Goal: Task Accomplishment & Management: Use online tool/utility

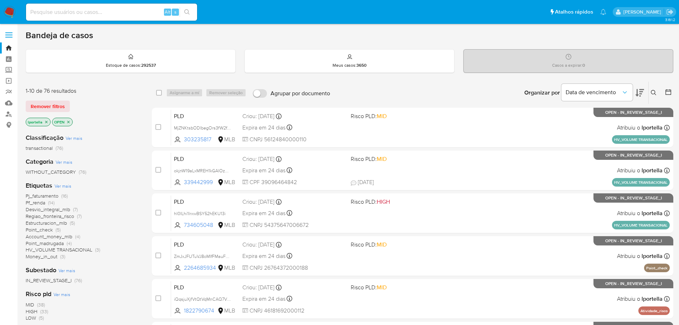
click at [48, 13] on input at bounding box center [111, 11] width 171 height 9
paste input "677bf3022be83d2b81adb1cab378a08e]"
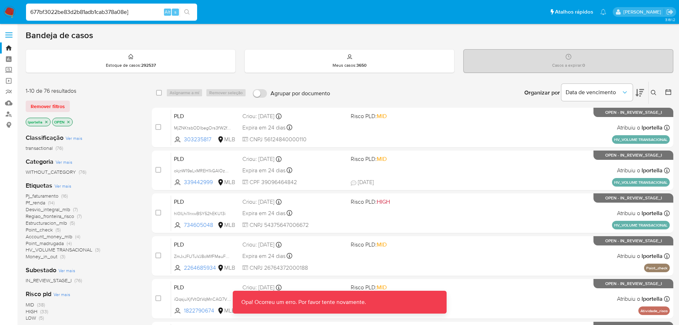
click at [133, 12] on input "677bf3022be83d2b81adb1cab378a08e]" at bounding box center [111, 11] width 171 height 9
type input "677bf3022be83d2b81adb1cab378a08e"
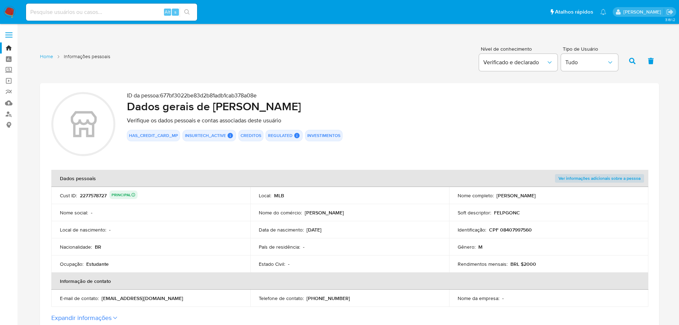
click at [49, 11] on input at bounding box center [111, 11] width 171 height 9
paste input "932bbe99a03ec1c56f04891b5516b9bb"
type input "932bbe99a03ec1c56f04891b5516b9bb"
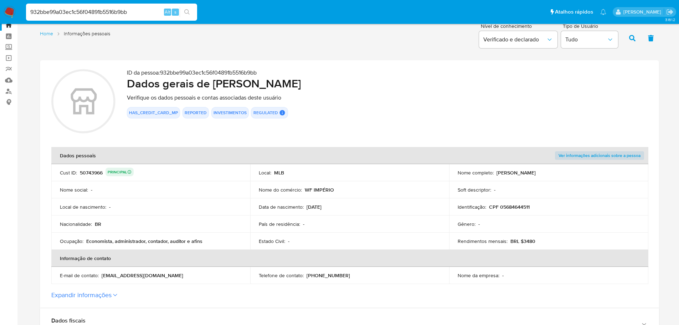
scroll to position [36, 0]
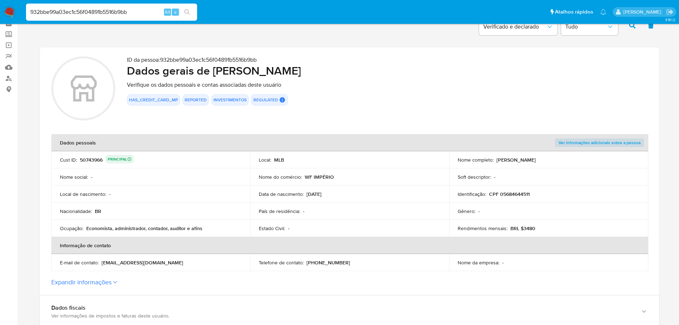
drag, startPoint x: 577, startPoint y: 164, endPoint x: 497, endPoint y: 161, distance: 79.6
click at [497, 161] on td "Nome completo : Waleria Silva Guimaraes Costa" at bounding box center [548, 159] width 199 height 17
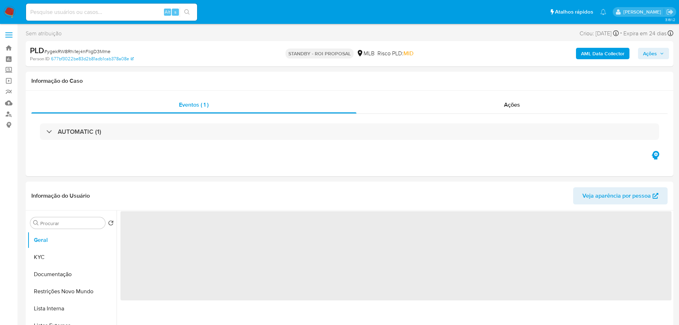
select select "10"
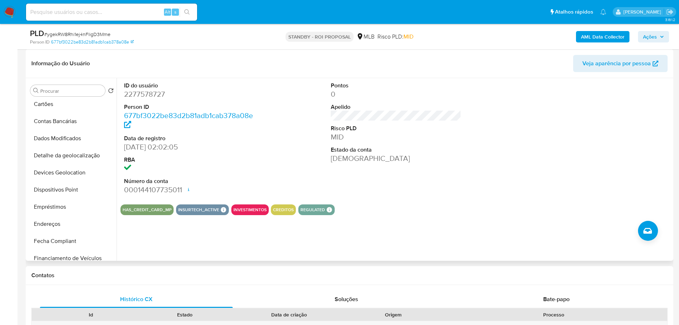
scroll to position [214, 0]
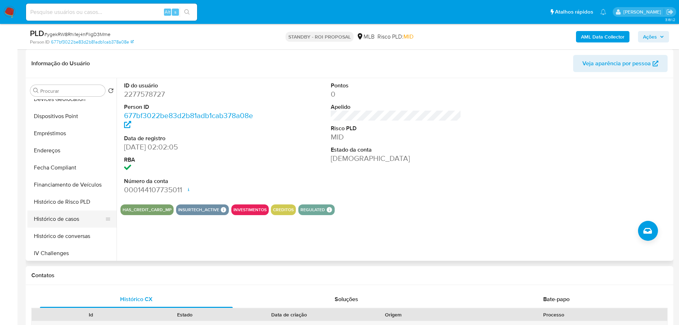
click at [63, 219] on button "Histórico de casos" at bounding box center [68, 218] width 83 height 17
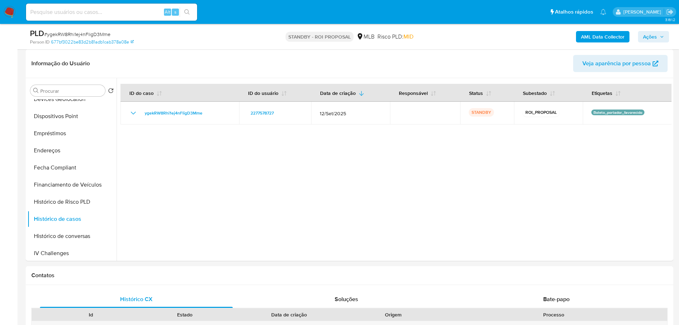
click at [102, 33] on span "# ygekRW8Rhi1ej4nFligD3Mme" at bounding box center [77, 34] width 66 height 7
copy span "ygekRW8Rhi1ej4nFligD3Mme"
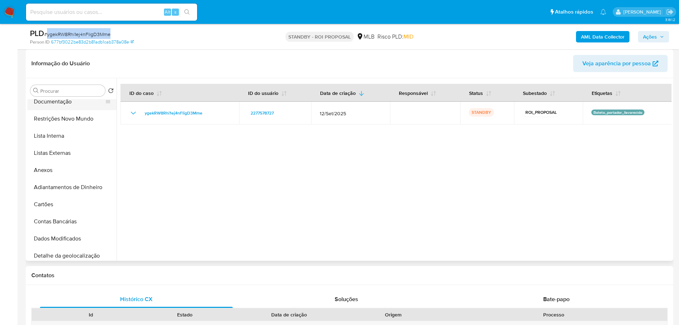
scroll to position [0, 0]
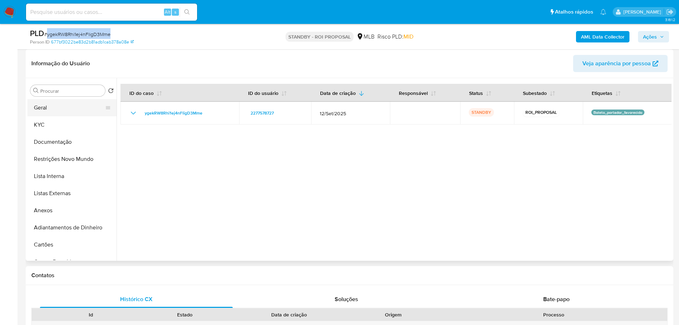
click at [57, 113] on button "Geral" at bounding box center [68, 107] width 83 height 17
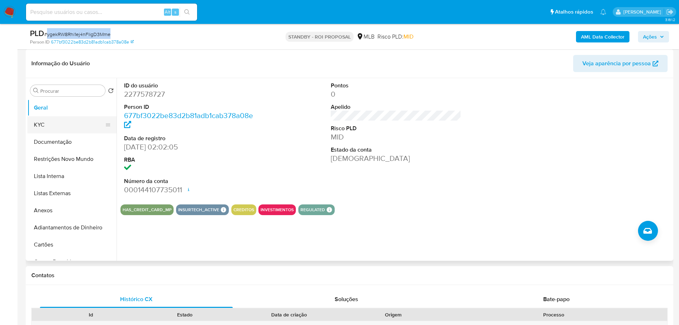
click at [55, 132] on button "KYC" at bounding box center [68, 124] width 83 height 17
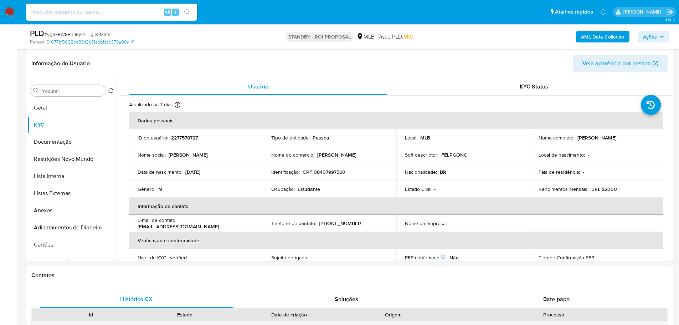
click at [118, 6] on div "Alt s" at bounding box center [111, 12] width 171 height 17
click at [114, 8] on input at bounding box center [111, 11] width 171 height 9
paste input "MjZNKtsbODlbegOrs3fW2fCY"
type input "MjZNKtsbODlbegOrs3fW2fCY"
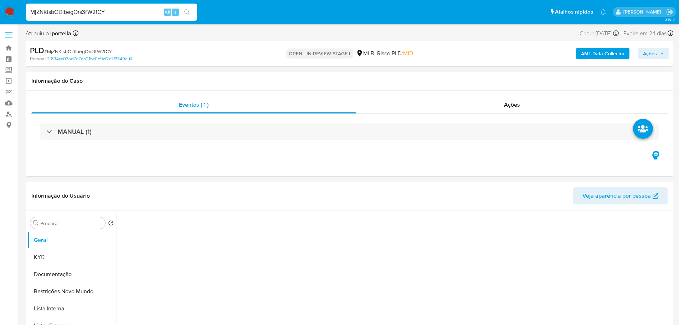
select select "10"
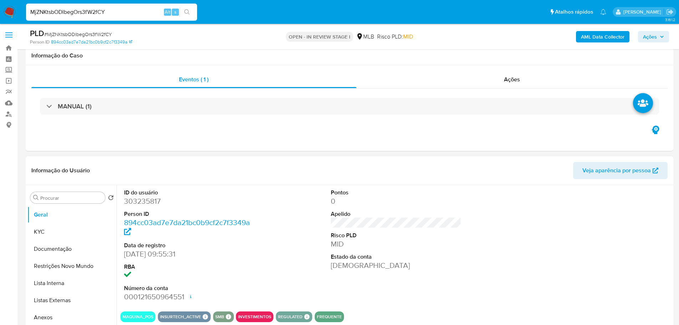
scroll to position [107, 0]
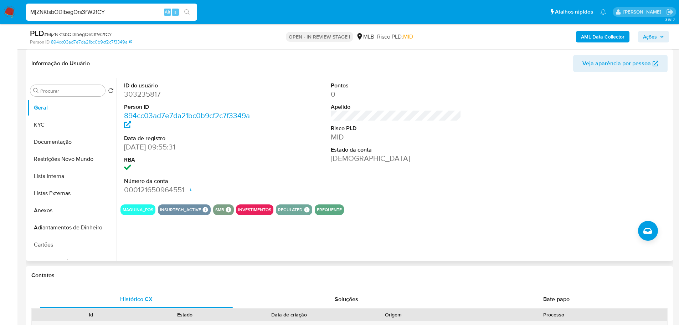
click at [434, 254] on div "ID do usuário 303235817 Person ID 894cc03ad7e7da21bc0b9cf2c7f3349a Data de regi…" at bounding box center [394, 169] width 555 height 183
click at [68, 124] on button "KYC" at bounding box center [68, 124] width 83 height 17
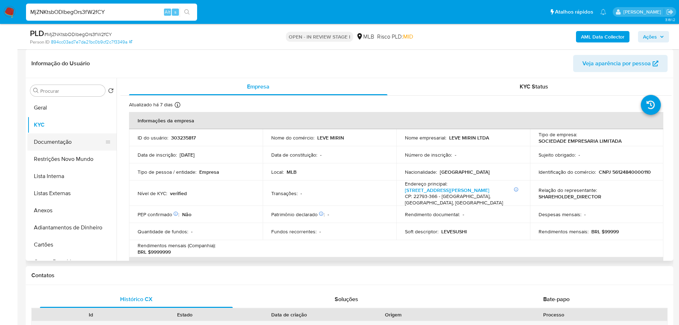
click at [39, 142] on button "Documentação" at bounding box center [68, 141] width 83 height 17
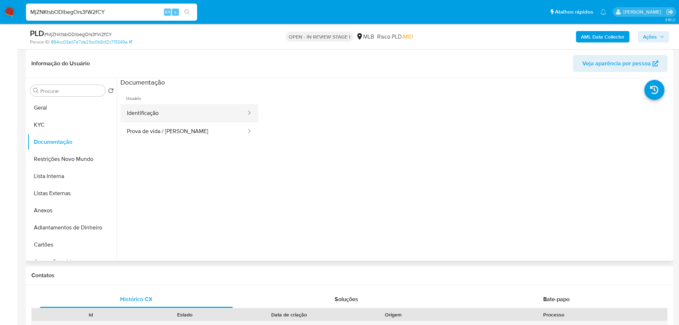
click at [162, 112] on button "Identificação" at bounding box center [184, 113] width 127 height 18
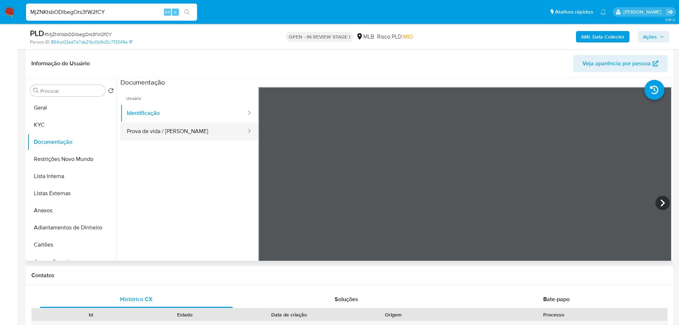
click at [194, 134] on button "Prova de vida / [PERSON_NAME]" at bounding box center [184, 131] width 127 height 18
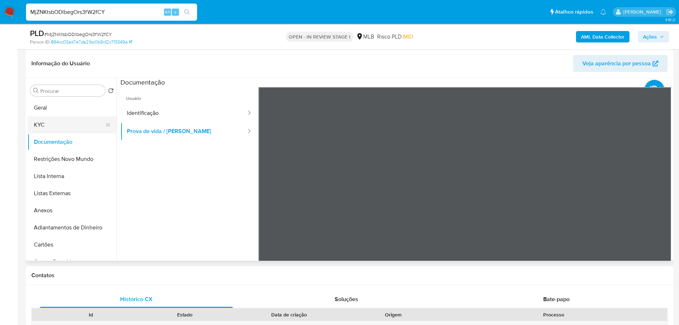
click at [46, 128] on button "KYC" at bounding box center [68, 124] width 83 height 17
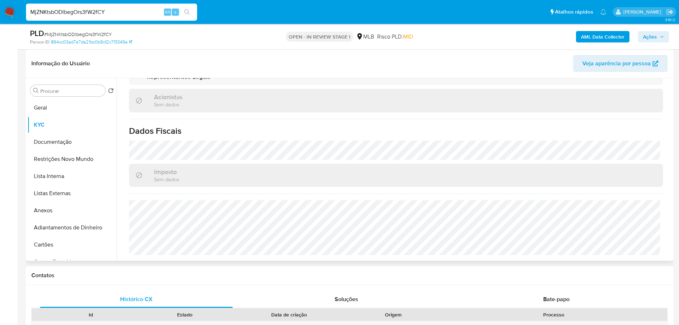
scroll to position [414, 0]
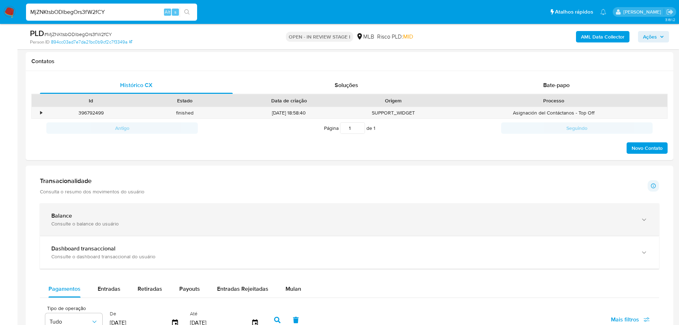
click at [297, 205] on div "Balance Consulte o balance do usuário" at bounding box center [349, 219] width 619 height 32
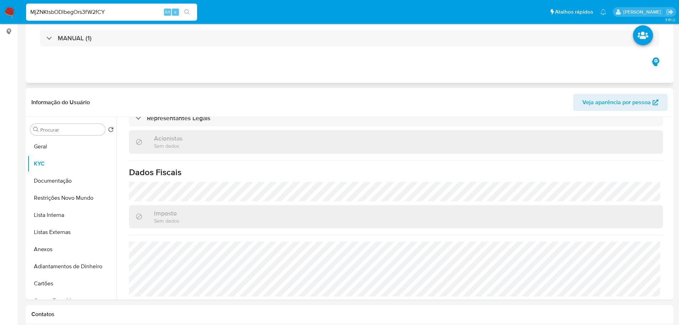
scroll to position [0, 0]
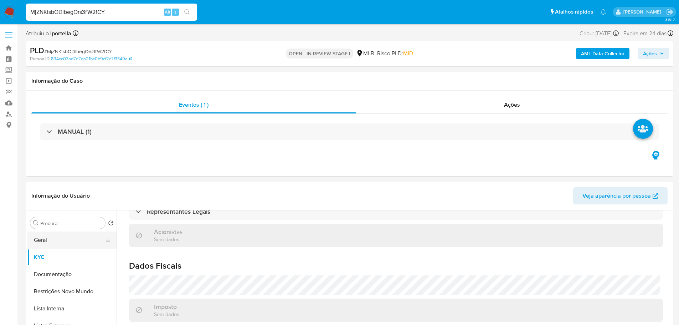
click at [55, 243] on button "Geral" at bounding box center [68, 239] width 83 height 17
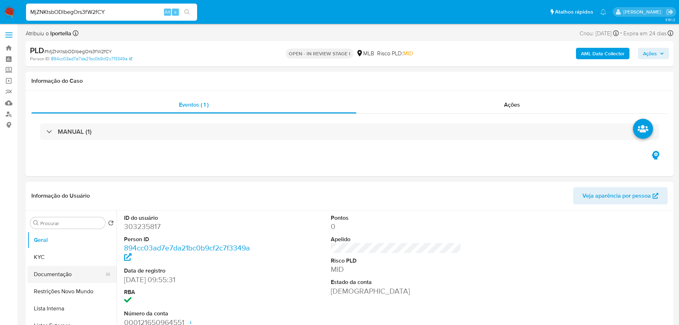
click at [75, 273] on button "Documentação" at bounding box center [68, 274] width 83 height 17
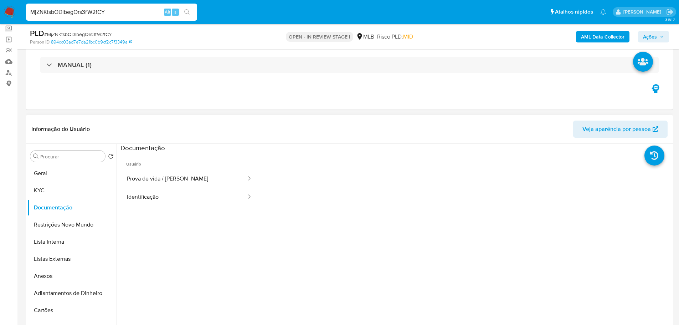
scroll to position [107, 0]
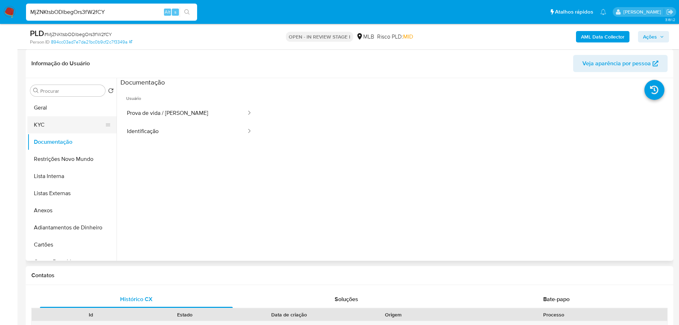
click at [54, 127] on button "KYC" at bounding box center [68, 124] width 83 height 17
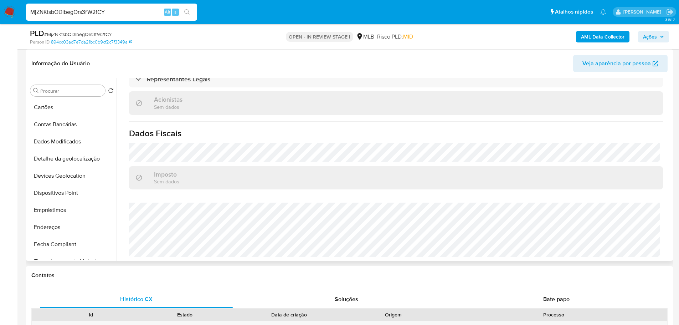
scroll to position [214, 0]
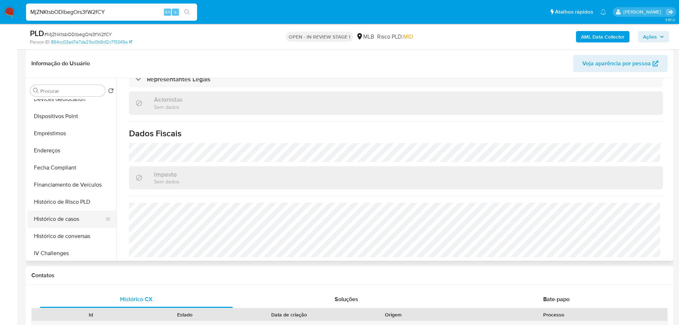
click at [68, 219] on button "Histórico de casos" at bounding box center [68, 218] width 83 height 17
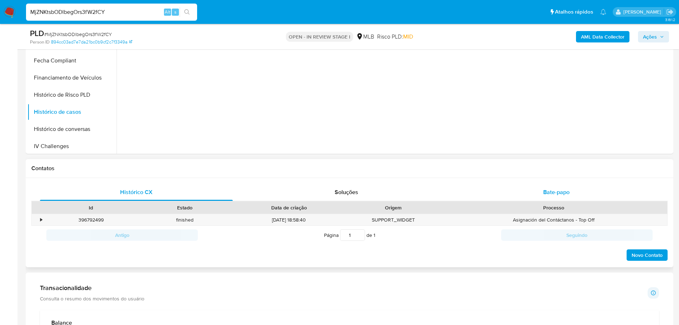
click at [562, 190] on span "Bate-papo" at bounding box center [556, 192] width 26 height 8
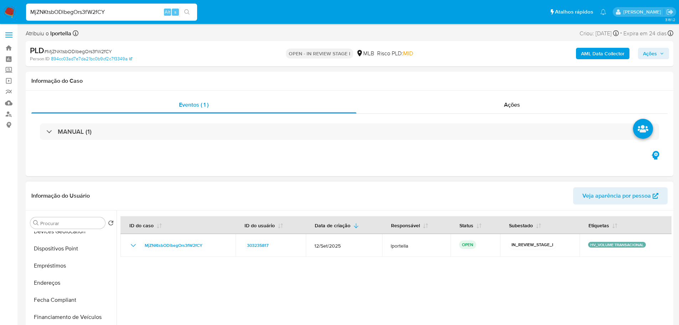
scroll to position [0, 0]
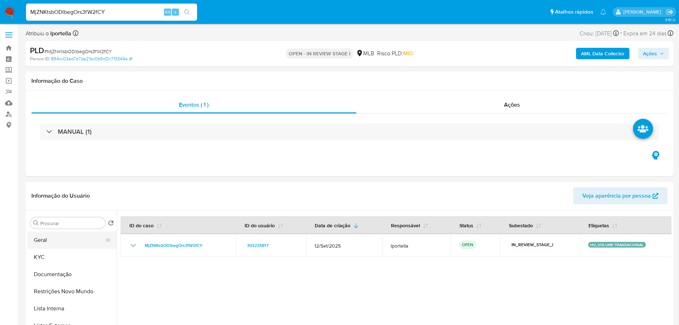
drag, startPoint x: 58, startPoint y: 247, endPoint x: 65, endPoint y: 241, distance: 9.1
click at [58, 247] on button "Geral" at bounding box center [68, 239] width 83 height 17
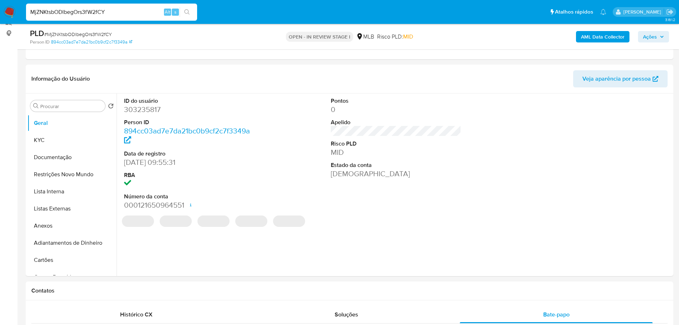
scroll to position [88, 0]
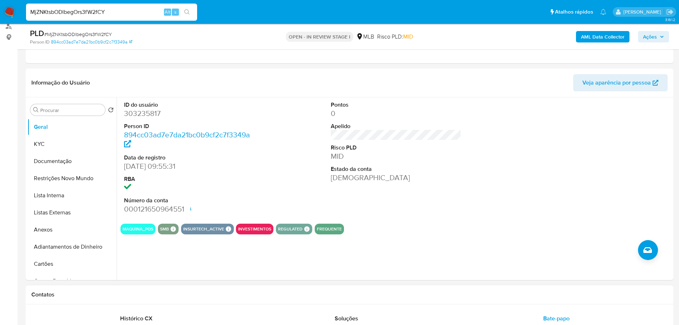
click at [134, 303] on div "Contatos" at bounding box center [350, 294] width 648 height 19
click at [58, 139] on button "KYC" at bounding box center [68, 143] width 83 height 17
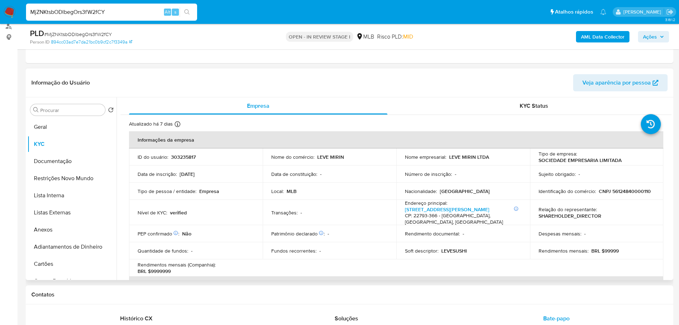
drag, startPoint x: 134, startPoint y: 292, endPoint x: 116, endPoint y: 263, distance: 33.1
click at [134, 292] on h1 "Contatos" at bounding box center [349, 294] width 636 height 7
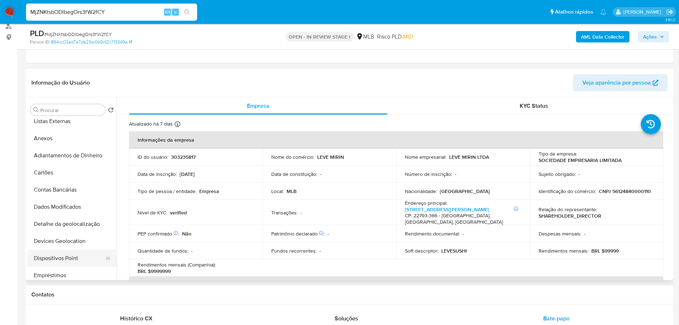
scroll to position [143, 0]
click at [62, 238] on button "Endereços" at bounding box center [68, 240] width 83 height 17
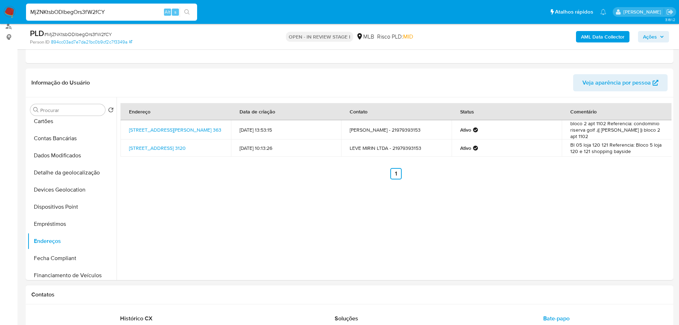
drag, startPoint x: 174, startPoint y: 300, endPoint x: 107, endPoint y: 247, distance: 85.0
click at [173, 299] on div "Contatos" at bounding box center [350, 294] width 648 height 19
click at [81, 172] on button "Detalhe da geolocalização" at bounding box center [68, 172] width 83 height 17
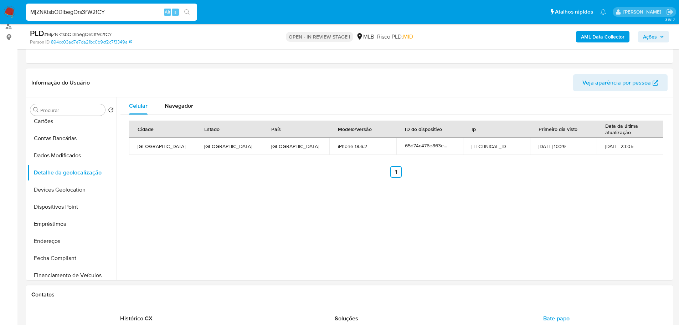
click at [125, 298] on div "Contatos" at bounding box center [350, 294] width 648 height 19
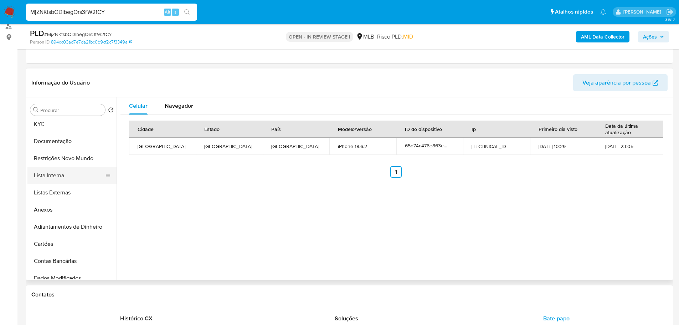
scroll to position [0, 0]
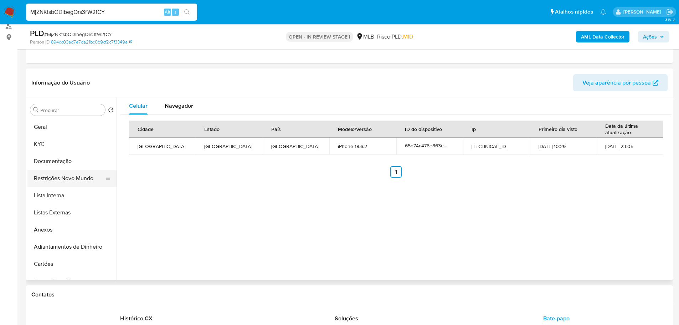
click at [64, 181] on button "Restrições Novo Mundo" at bounding box center [68, 178] width 83 height 17
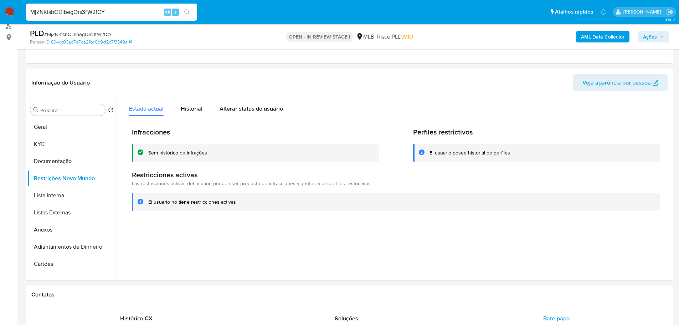
click at [118, 296] on h1 "Contatos" at bounding box center [349, 294] width 636 height 7
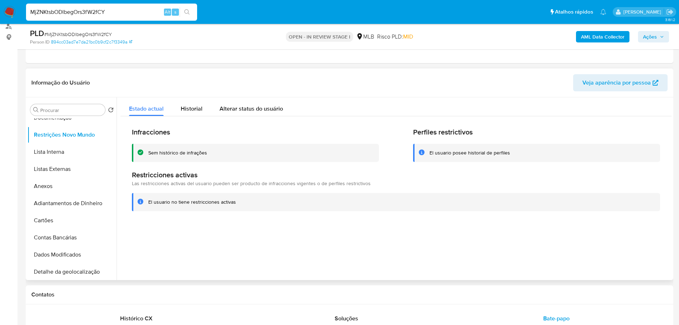
scroll to position [143, 0]
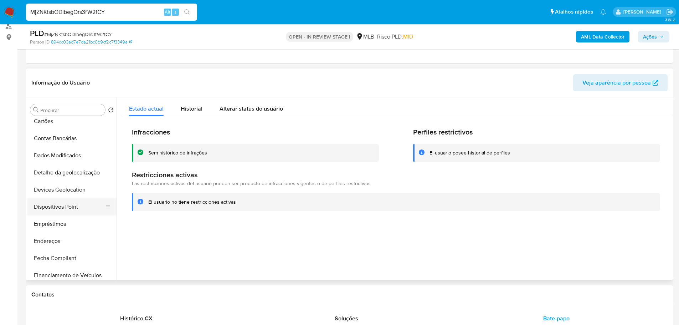
click at [76, 210] on button "Dispositivos Point" at bounding box center [68, 206] width 83 height 17
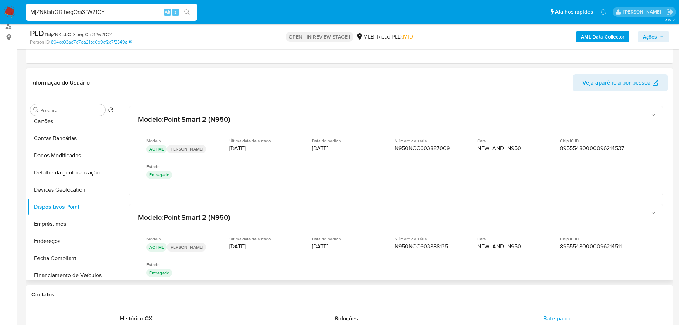
click at [501, 85] on header "Informação do Usuário Veja aparência por pessoa" at bounding box center [349, 82] width 636 height 17
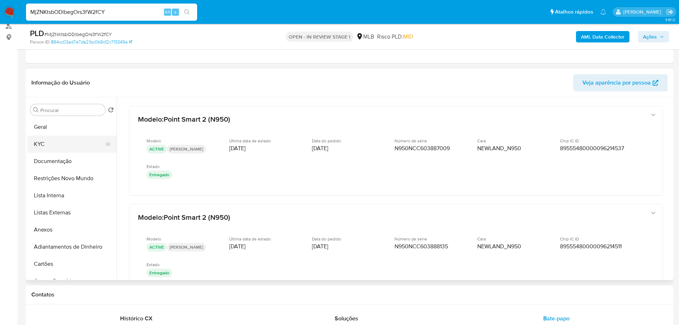
click at [51, 147] on button "KYC" at bounding box center [68, 143] width 83 height 17
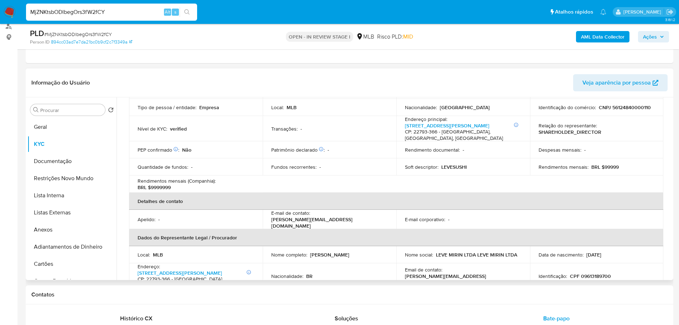
scroll to position [22, 0]
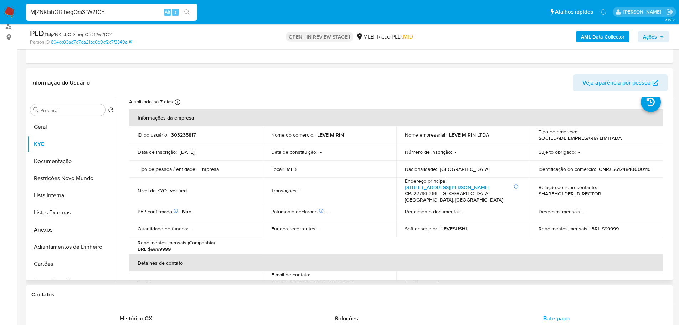
click at [633, 170] on p "CNPJ 56124840000110" at bounding box center [625, 169] width 52 height 6
copy p "56124840000110"
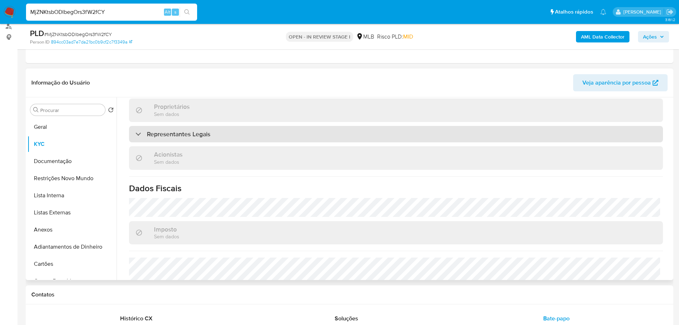
scroll to position [414, 0]
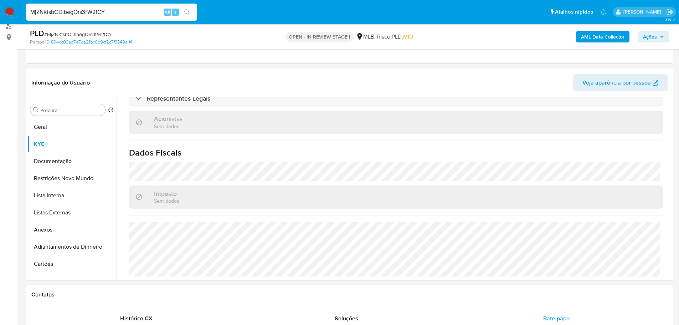
click at [653, 31] on span "Ações" at bounding box center [650, 36] width 14 height 11
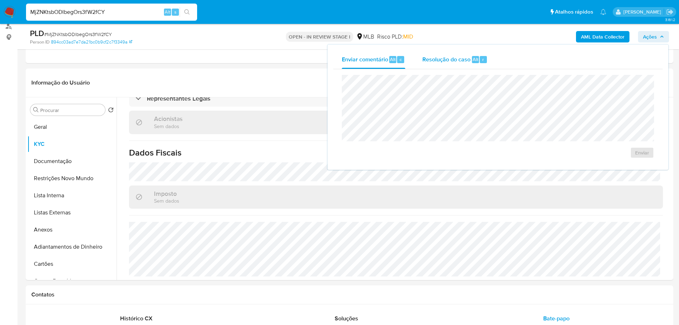
click at [448, 62] on span "Resolução do caso" at bounding box center [447, 59] width 48 height 8
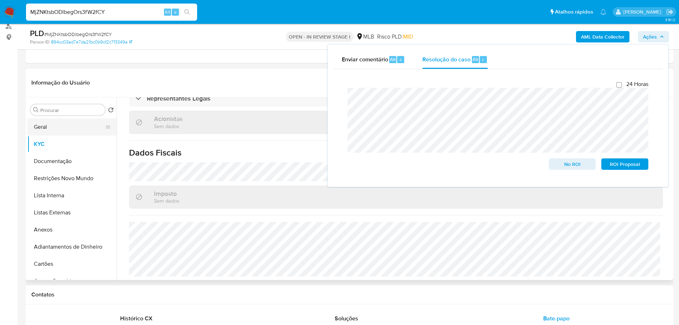
click at [70, 130] on button "Geral" at bounding box center [68, 126] width 83 height 17
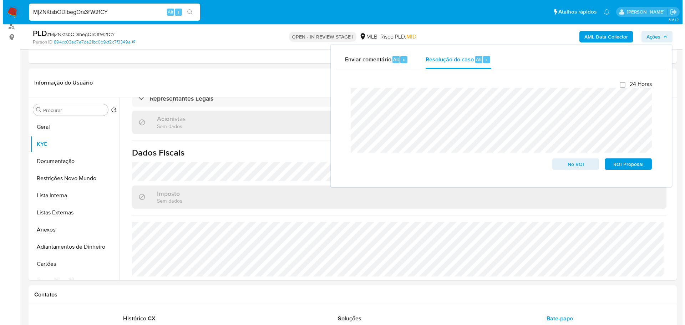
scroll to position [0, 0]
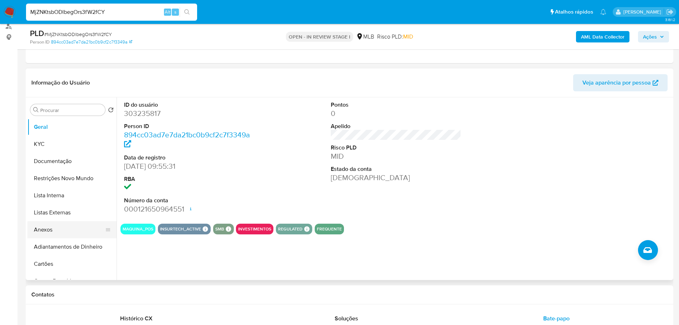
click at [52, 226] on button "Anexos" at bounding box center [68, 229] width 83 height 17
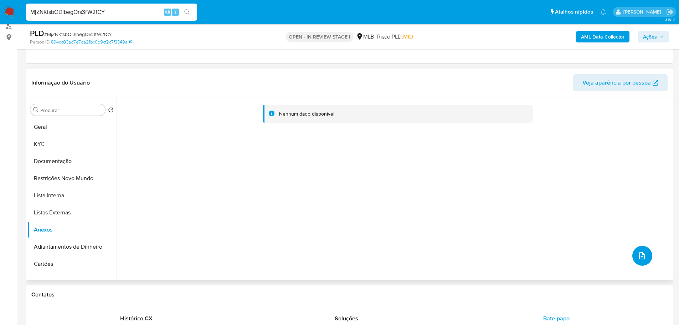
click at [639, 258] on icon "upload-file" at bounding box center [642, 255] width 9 height 9
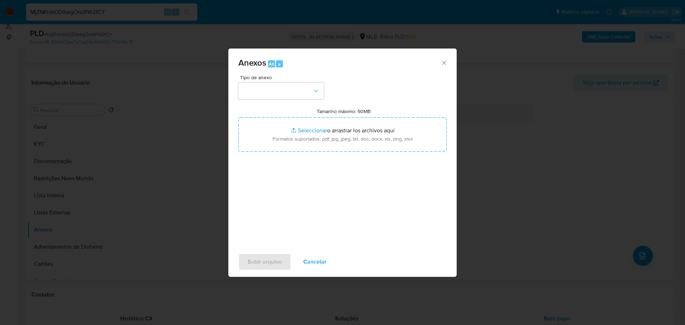
click at [298, 100] on div "Tipo de anexo Tamanho máximo: 50MB Seleccionar archivos Seleccionar o arrastrar…" at bounding box center [342, 159] width 208 height 168
click at [296, 92] on button "button" at bounding box center [281, 90] width 86 height 17
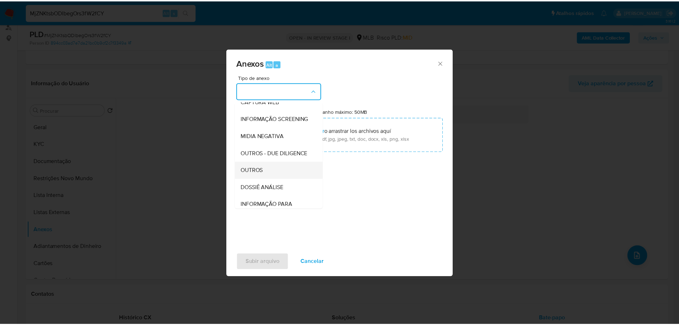
scroll to position [110, 0]
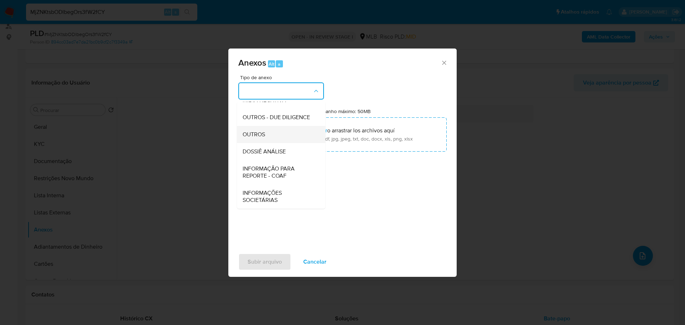
click at [263, 135] on span "OUTROS" at bounding box center [253, 134] width 22 height 7
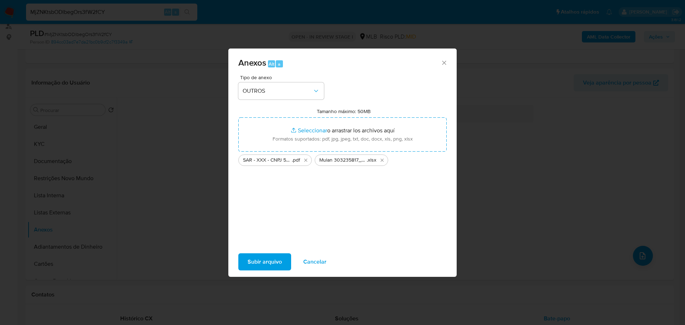
click at [254, 266] on span "Subir arquivo" at bounding box center [264, 262] width 34 height 16
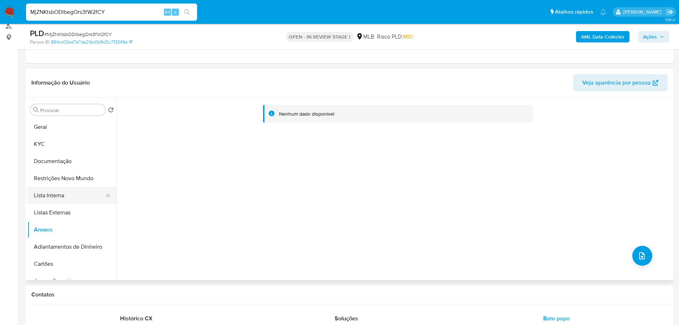
click at [58, 196] on button "Lista Interna" at bounding box center [68, 195] width 83 height 17
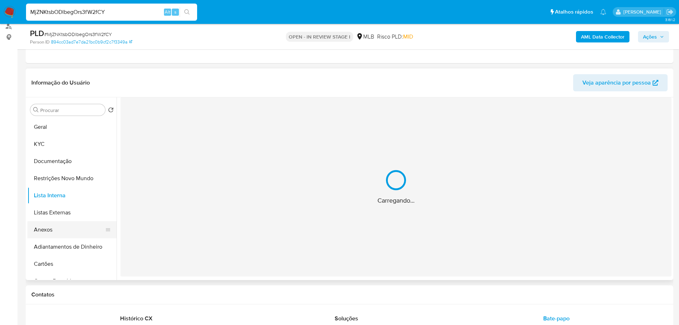
click at [50, 233] on button "Anexos" at bounding box center [68, 229] width 83 height 17
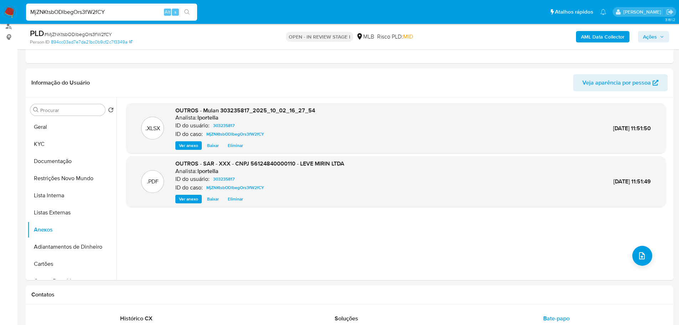
click at [601, 35] on b "AML Data Collector" at bounding box center [603, 36] width 44 height 11
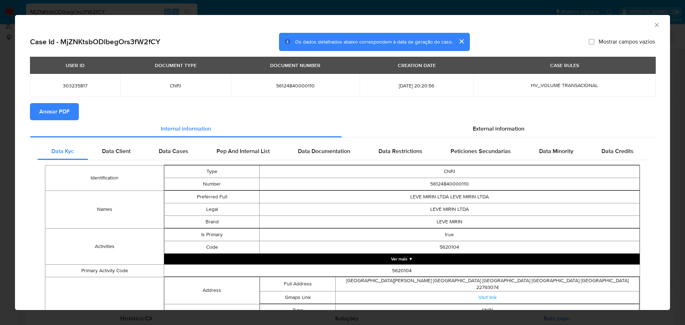
click at [67, 107] on span "Anexar PDF" at bounding box center [54, 112] width 30 height 16
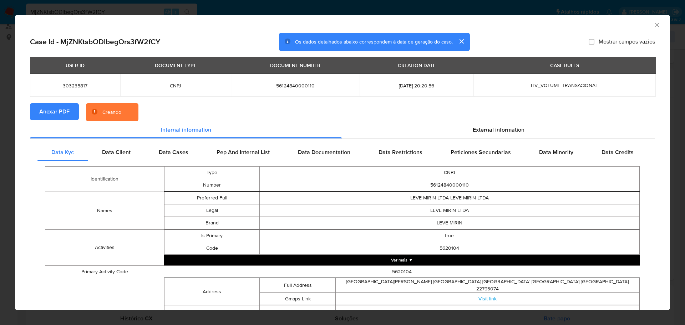
click at [654, 27] on icon "Fechar a janela" at bounding box center [656, 24] width 7 height 7
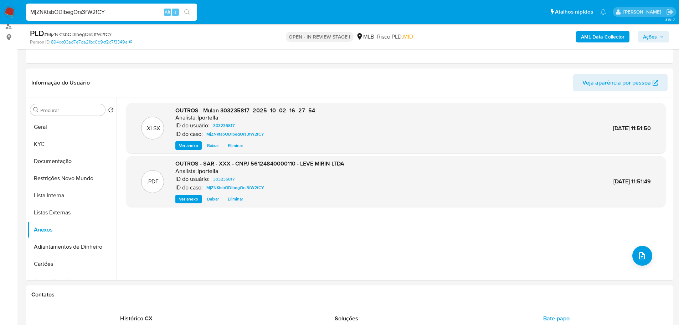
click at [662, 35] on icon "button" at bounding box center [662, 37] width 4 height 4
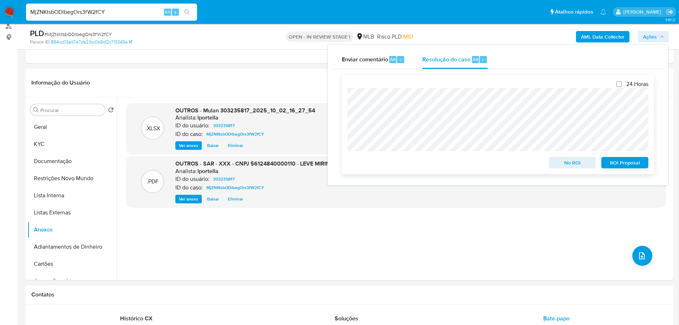
click at [624, 165] on span "ROI Proposal" at bounding box center [625, 163] width 37 height 10
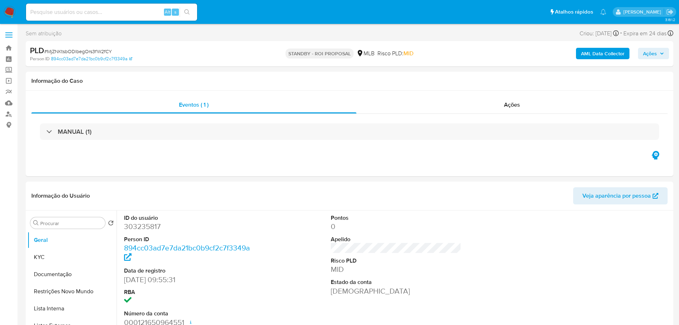
select select "10"
click at [95, 50] on span "# MjZNKtsbODlbegOrs3fW2fCY" at bounding box center [78, 51] width 68 height 7
copy span "MjZNKtsbODlbegOrs3fW2fCY"
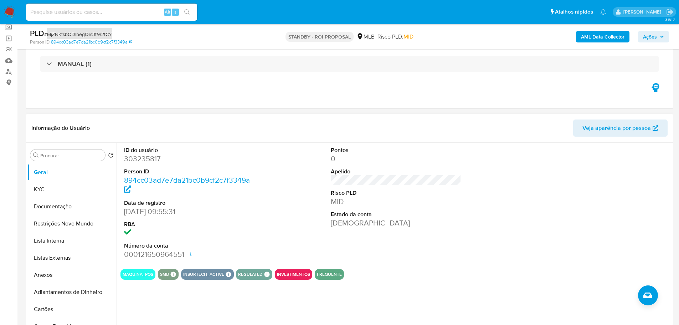
scroll to position [71, 0]
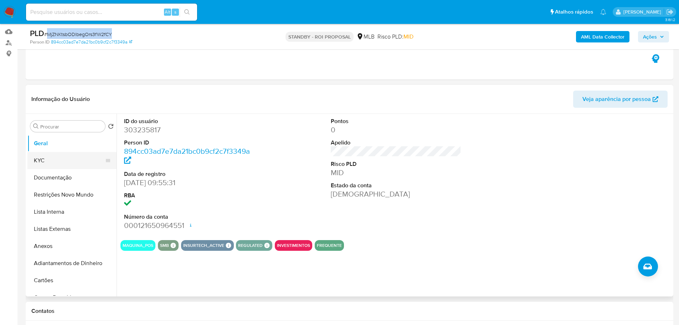
click at [58, 154] on button "KYC" at bounding box center [68, 160] width 83 height 17
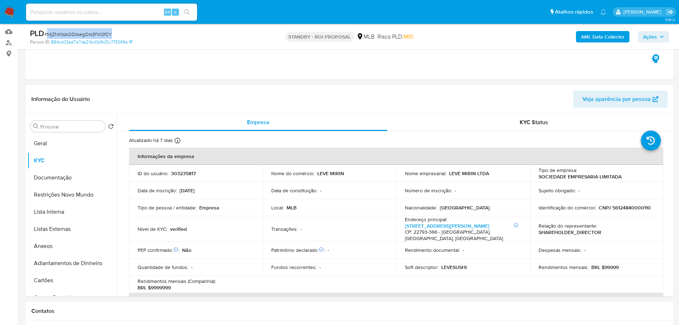
click at [13, 8] on img at bounding box center [10, 12] width 12 height 12
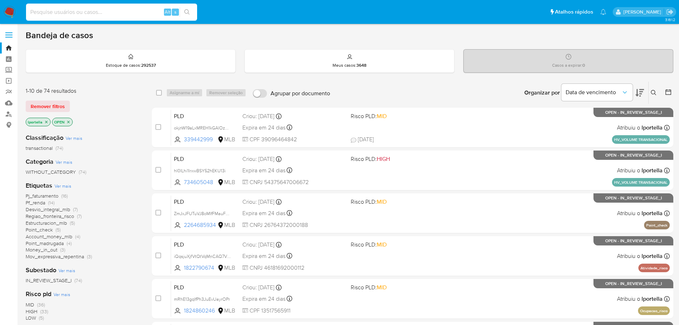
click at [60, 10] on input at bounding box center [111, 11] width 171 height 9
paste input "2488944216"
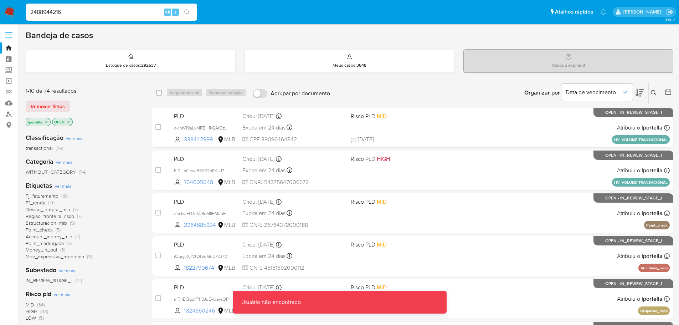
click at [80, 14] on input "2488944216" at bounding box center [111, 11] width 171 height 9
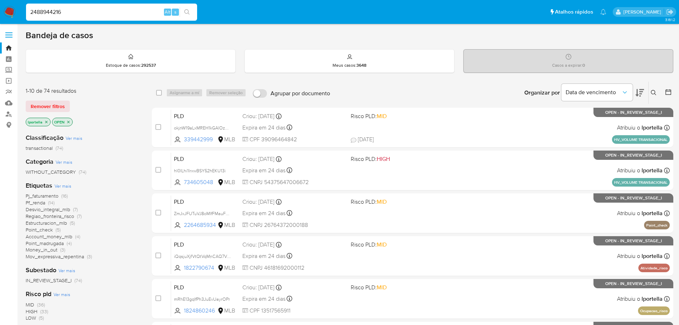
type input "2488944216"
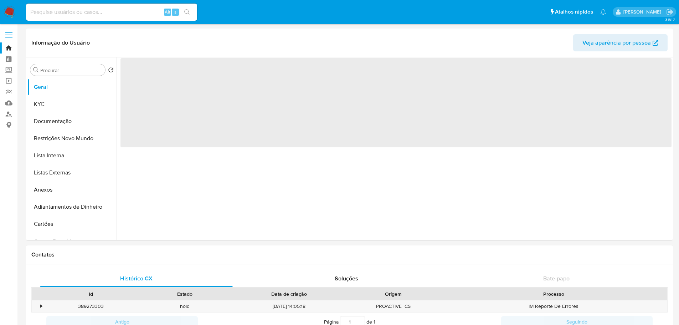
select select "10"
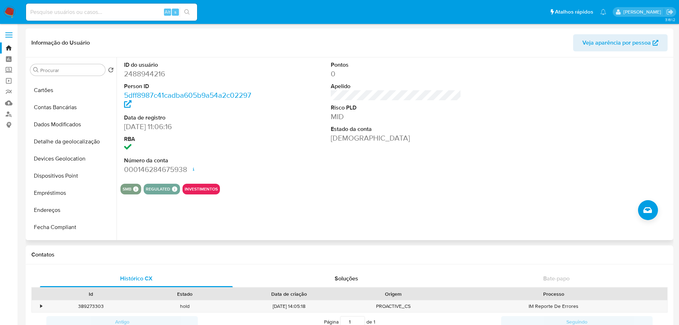
scroll to position [250, 0]
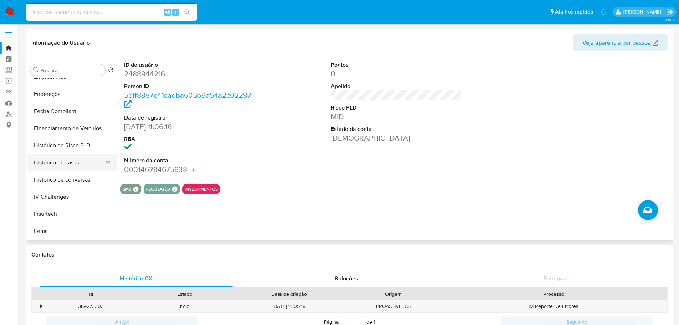
click at [61, 168] on button "Histórico de casos" at bounding box center [68, 162] width 83 height 17
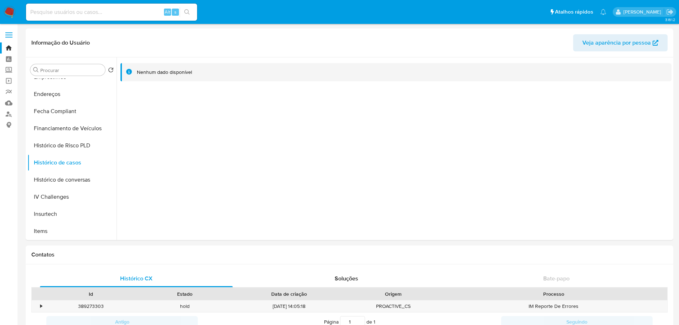
click at [106, 11] on input at bounding box center [111, 11] width 171 height 9
paste input "2453803818"
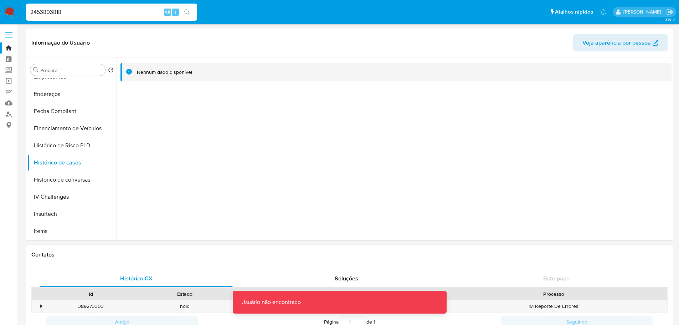
click at [106, 11] on input "2453803818" at bounding box center [111, 11] width 171 height 9
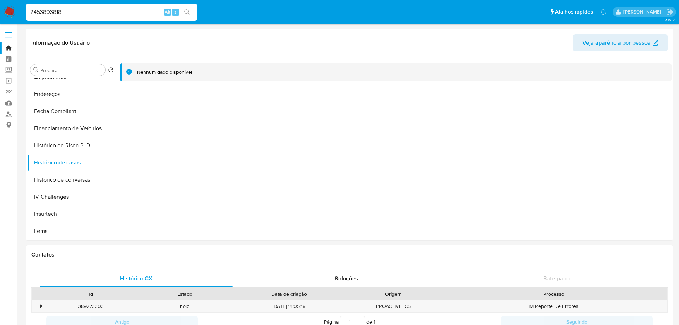
type input "2453803818"
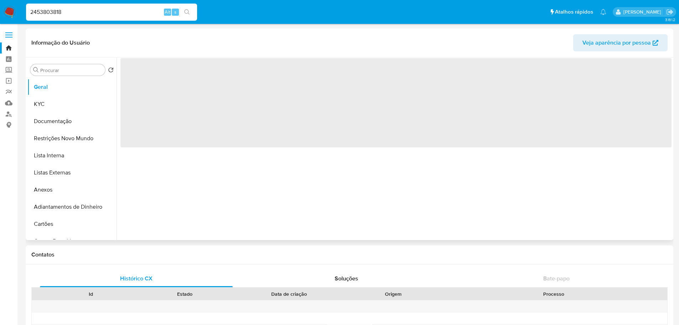
select select "10"
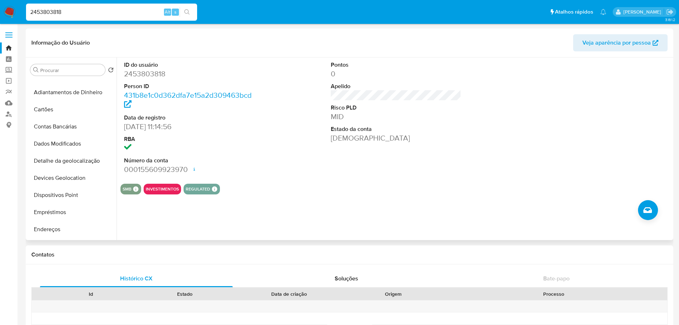
scroll to position [250, 0]
click at [75, 165] on button "Histórico de casos" at bounding box center [68, 162] width 83 height 17
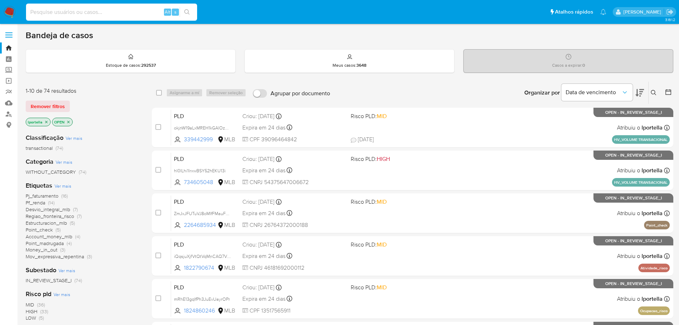
click at [77, 10] on input at bounding box center [111, 11] width 171 height 9
paste input "okjnW19aLxMREH1kGAlOzenq"
type input "okjnW19aLxMREH1kGAlOzenq"
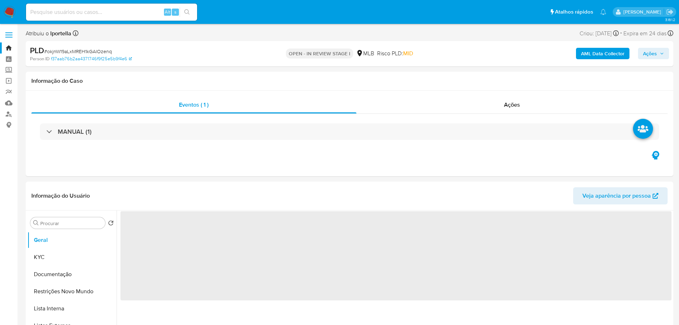
select select "10"
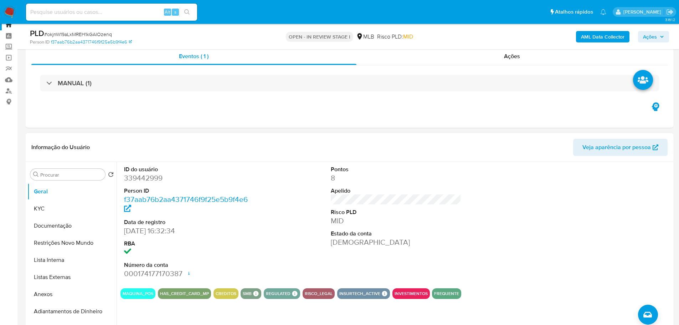
scroll to position [36, 0]
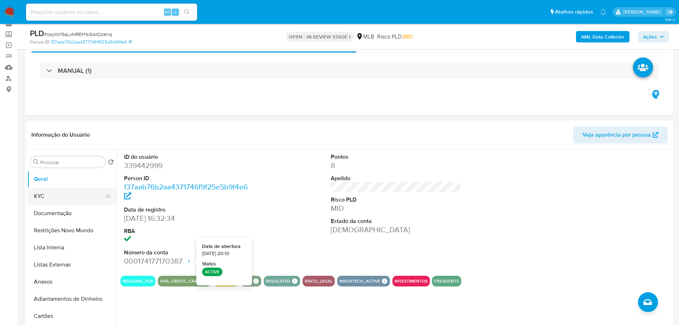
click at [71, 193] on button "KYC" at bounding box center [68, 196] width 83 height 17
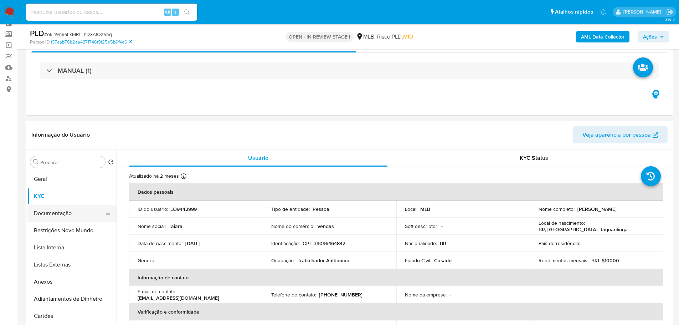
click at [84, 214] on button "Documentação" at bounding box center [68, 213] width 83 height 17
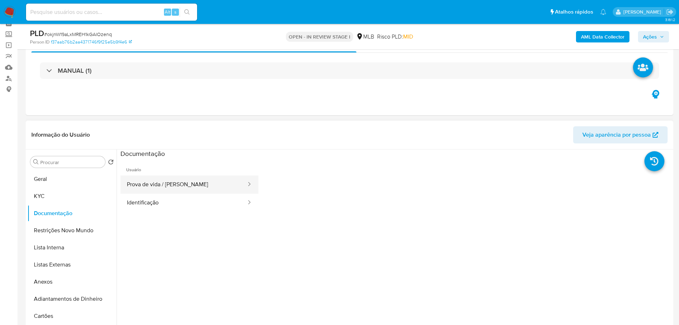
click at [176, 190] on button "Prova de vida / [PERSON_NAME]" at bounding box center [184, 184] width 127 height 18
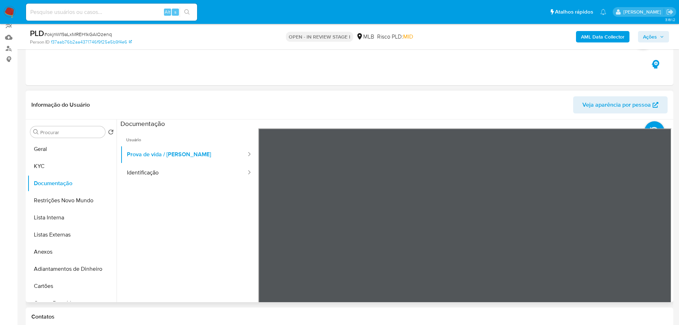
scroll to position [107, 0]
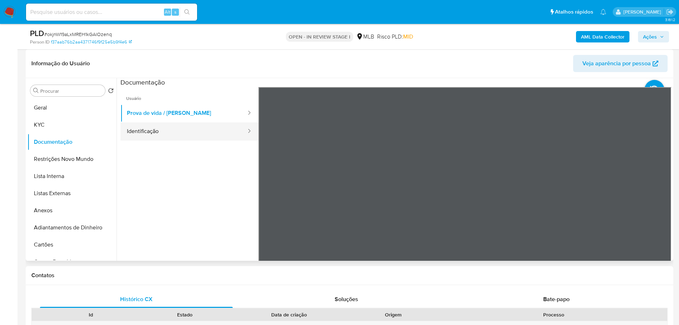
click at [215, 131] on button "Identificação" at bounding box center [184, 131] width 127 height 18
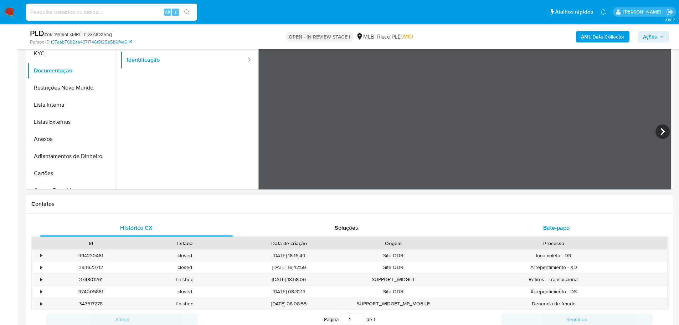
click at [568, 231] on div "Bate-papo" at bounding box center [556, 227] width 193 height 17
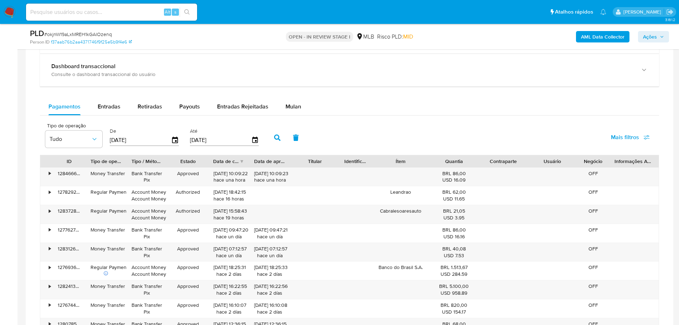
scroll to position [642, 0]
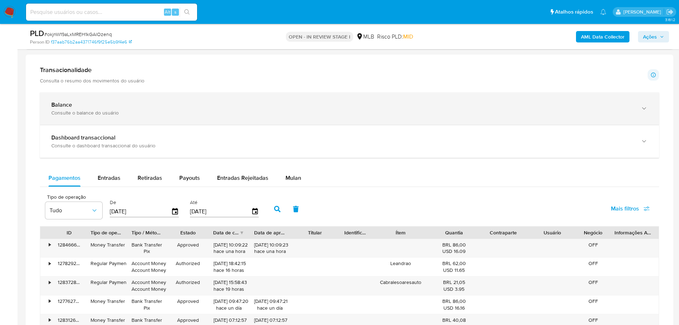
click at [234, 114] on div "Consulte o balance do usuário" at bounding box center [342, 112] width 582 height 6
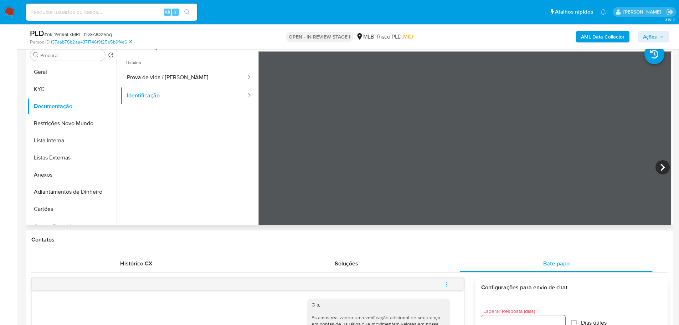
scroll to position [0, 0]
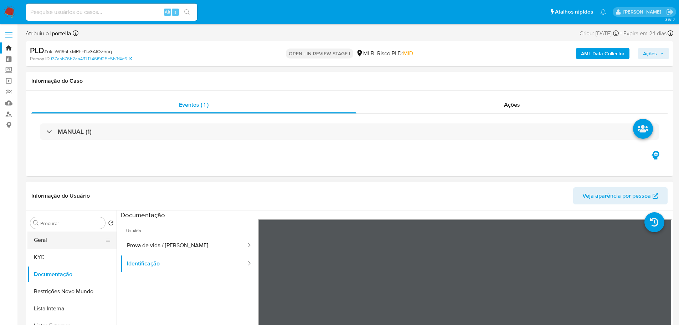
click at [59, 234] on button "Geral" at bounding box center [68, 239] width 83 height 17
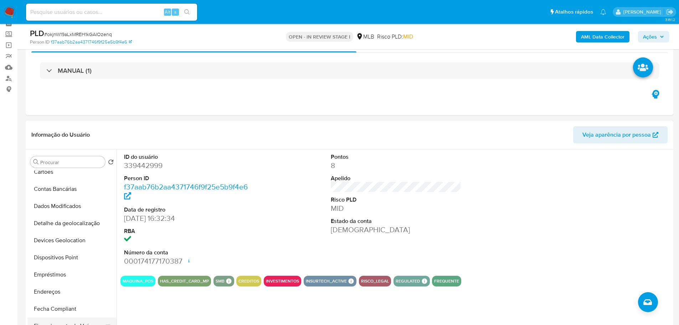
scroll to position [214, 0]
click at [63, 288] on button "Histórico de casos" at bounding box center [68, 290] width 83 height 17
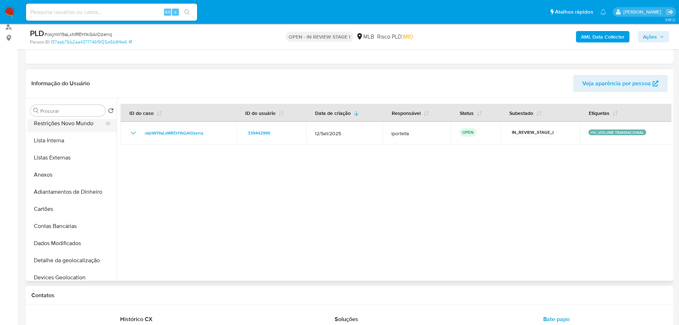
scroll to position [0, 0]
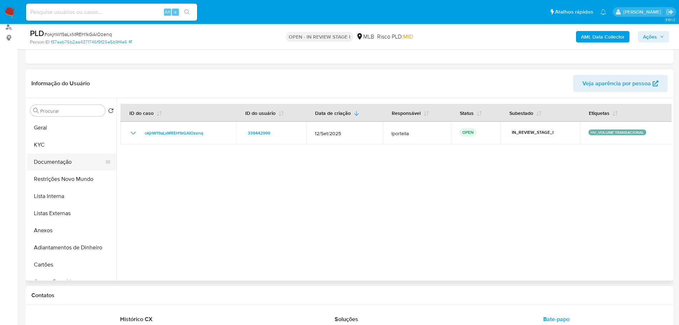
drag, startPoint x: 58, startPoint y: 164, endPoint x: 35, endPoint y: 171, distance: 23.8
click at [57, 164] on button "Documentação" at bounding box center [68, 161] width 83 height 17
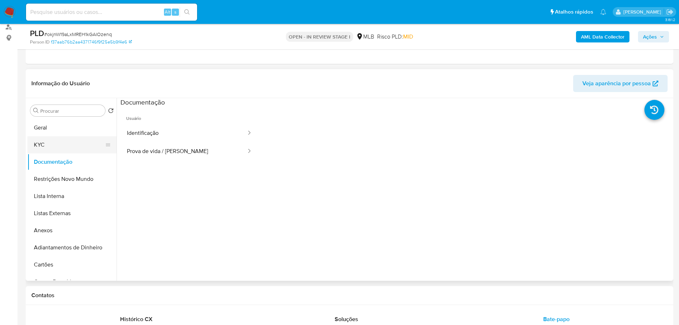
click at [45, 146] on button "KYC" at bounding box center [68, 144] width 83 height 17
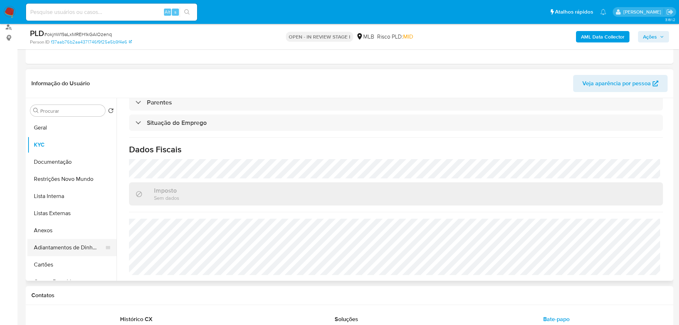
scroll to position [304, 0]
click at [52, 128] on button "Geral" at bounding box center [68, 127] width 83 height 17
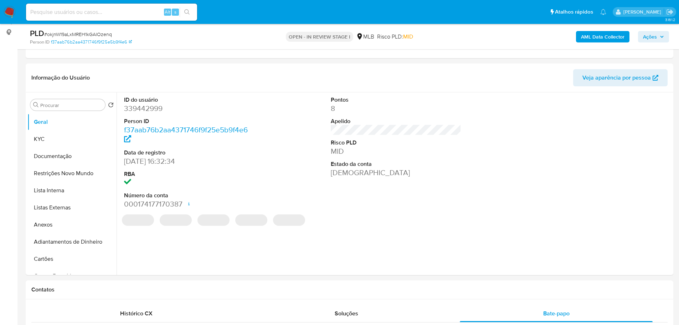
scroll to position [91, 0]
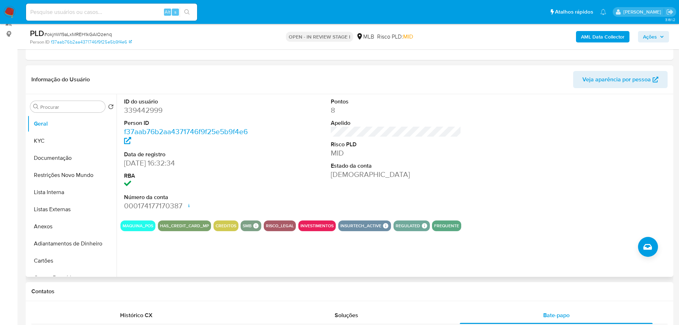
drag, startPoint x: 148, startPoint y: 291, endPoint x: 136, endPoint y: 267, distance: 27.0
click at [148, 291] on h1 "Contatos" at bounding box center [349, 291] width 636 height 7
click at [48, 139] on button "KYC" at bounding box center [68, 140] width 83 height 17
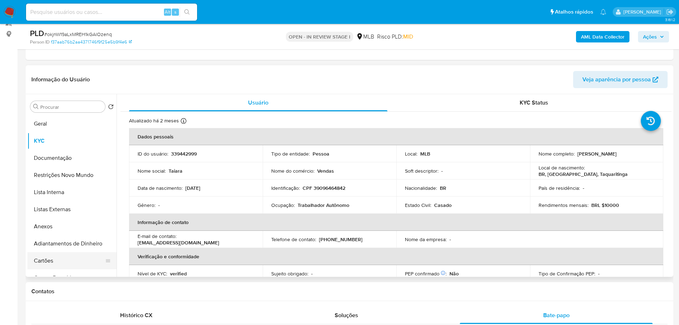
drag, startPoint x: 121, startPoint y: 292, endPoint x: 98, endPoint y: 261, distance: 38.5
click at [121, 291] on h1 "Contatos" at bounding box center [349, 291] width 636 height 7
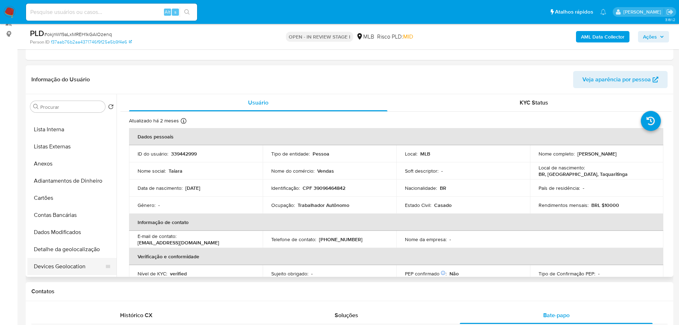
scroll to position [143, 0]
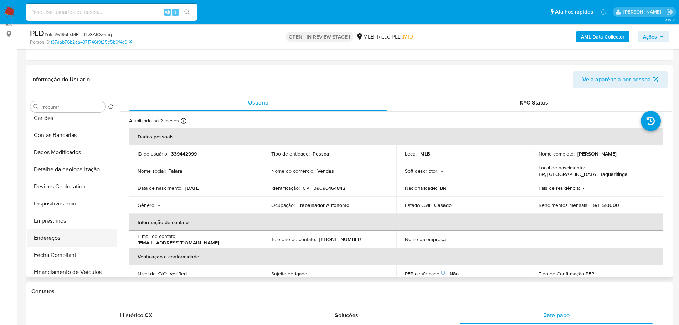
click at [54, 236] on button "Endereços" at bounding box center [68, 237] width 83 height 17
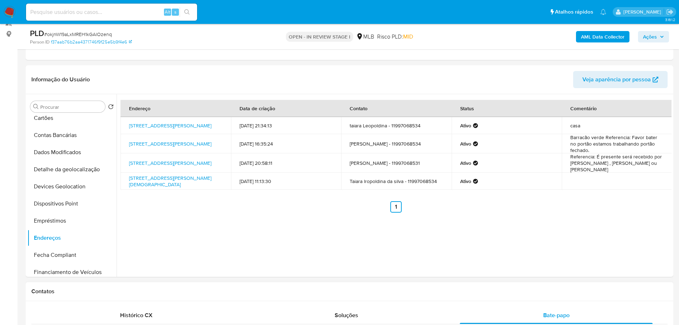
click at [143, 289] on h1 "Contatos" at bounding box center [349, 291] width 636 height 7
click at [76, 173] on button "Detalhe da geolocalização" at bounding box center [68, 169] width 83 height 17
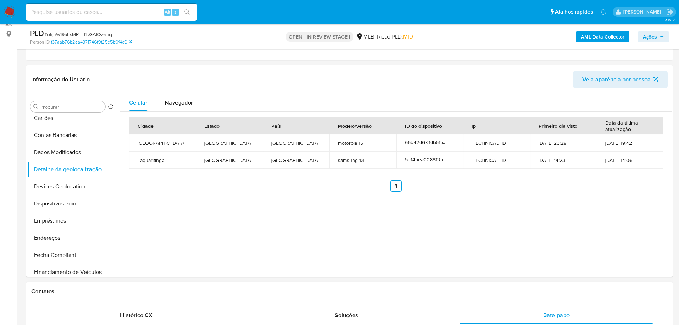
click at [160, 288] on h1 "Contatos" at bounding box center [349, 291] width 636 height 7
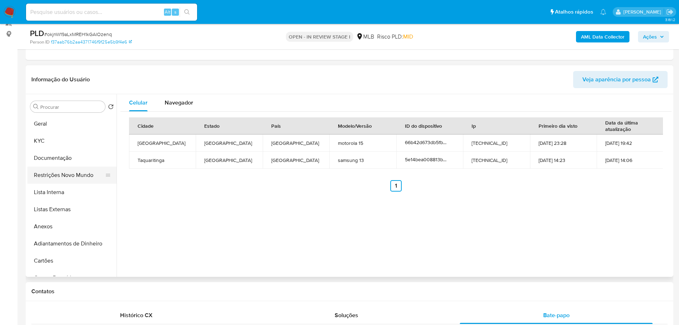
click at [76, 173] on button "Restrições Novo Mundo" at bounding box center [68, 175] width 83 height 17
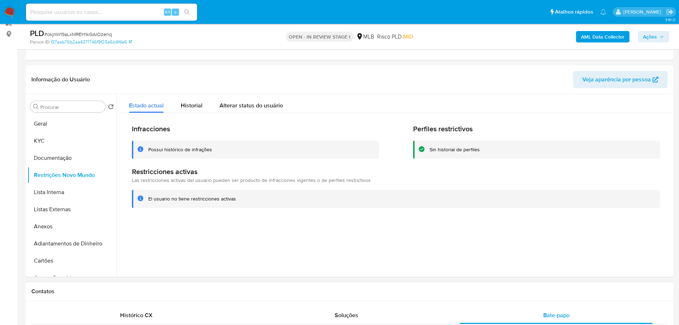
click at [169, 296] on div "Contatos" at bounding box center [350, 291] width 648 height 19
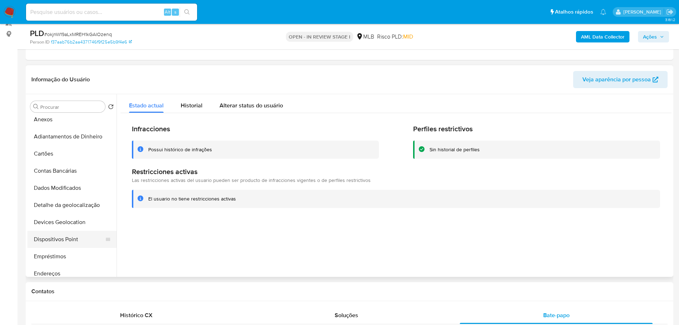
click at [78, 239] on button "Dispositivos Point" at bounding box center [68, 239] width 83 height 17
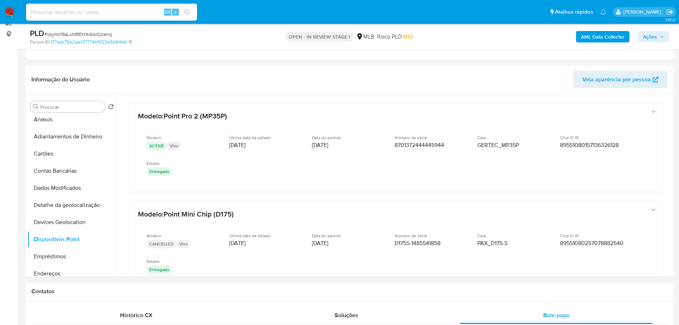
click at [285, 295] on div "Contatos" at bounding box center [350, 291] width 648 height 19
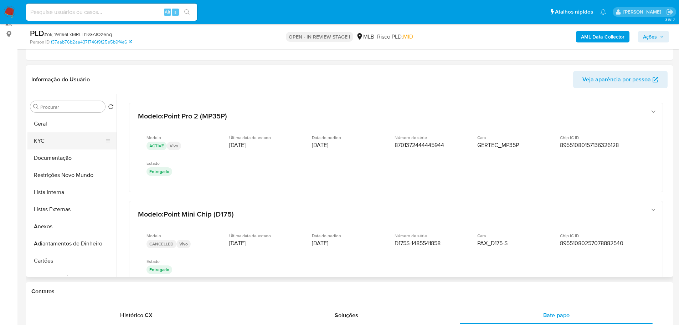
click at [41, 141] on button "KYC" at bounding box center [68, 140] width 83 height 17
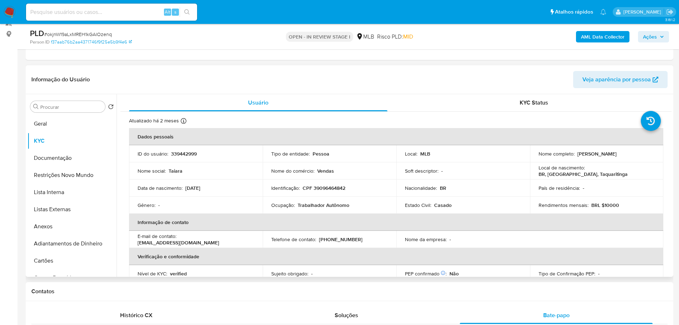
click at [338, 191] on p "CPF 39096464842" at bounding box center [324, 188] width 43 height 6
copy p "39096464842"
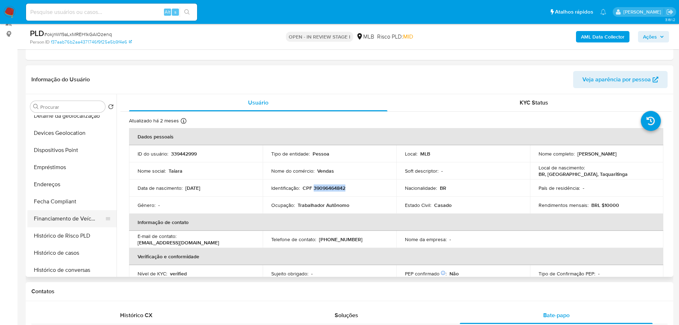
scroll to position [214, 0]
click at [70, 230] on button "Histórico de casos" at bounding box center [68, 234] width 83 height 17
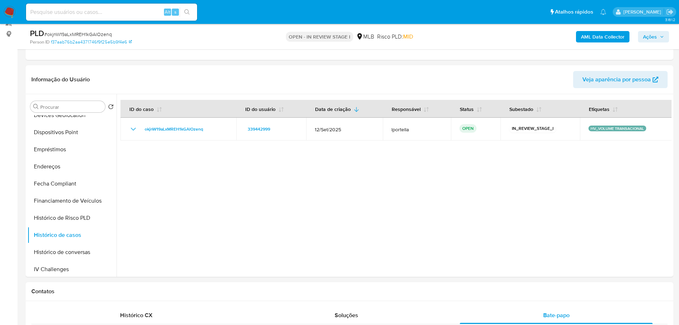
click at [648, 37] on span "Ações" at bounding box center [650, 36] width 14 height 11
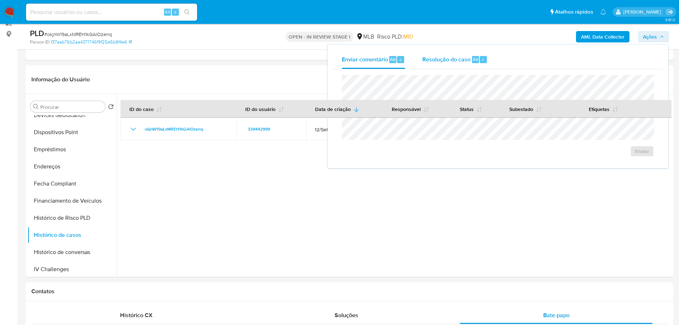
click at [462, 60] on span "Resolução do caso" at bounding box center [447, 59] width 48 height 8
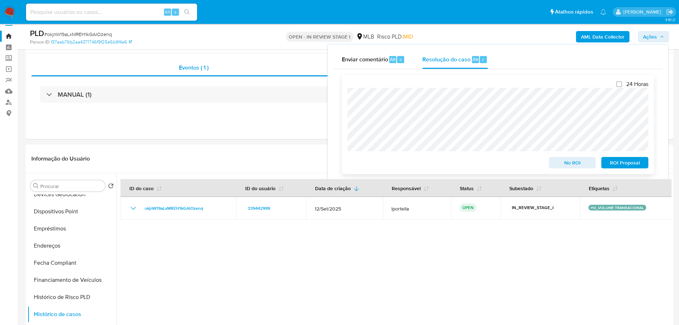
scroll to position [0, 0]
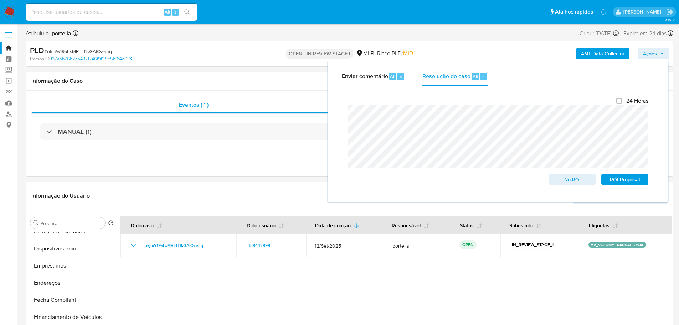
click at [610, 53] on b "AML Data Collector" at bounding box center [603, 53] width 44 height 11
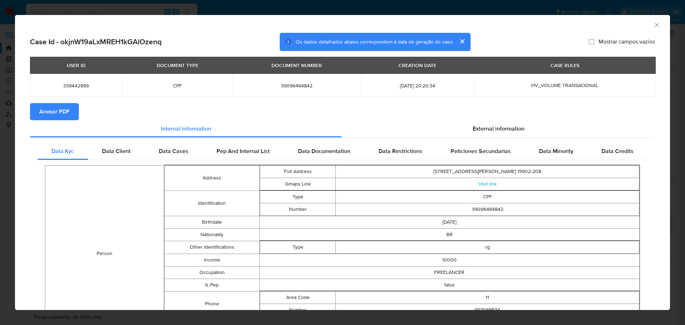
click at [65, 108] on span "Anexar PDF" at bounding box center [54, 112] width 30 height 16
click at [654, 25] on icon "Fechar a janela" at bounding box center [656, 25] width 4 height 4
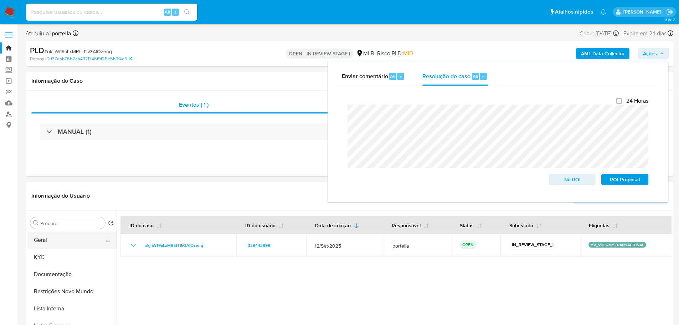
click at [49, 235] on button "Geral" at bounding box center [68, 239] width 83 height 17
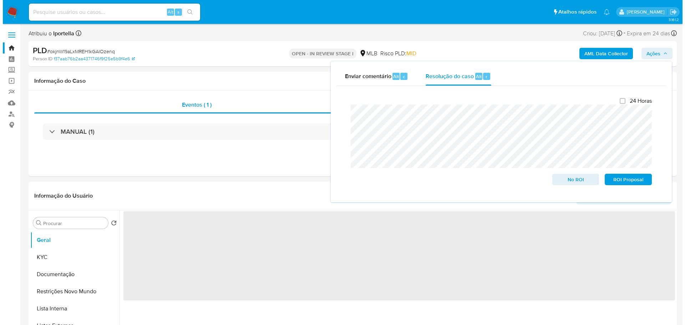
scroll to position [71, 0]
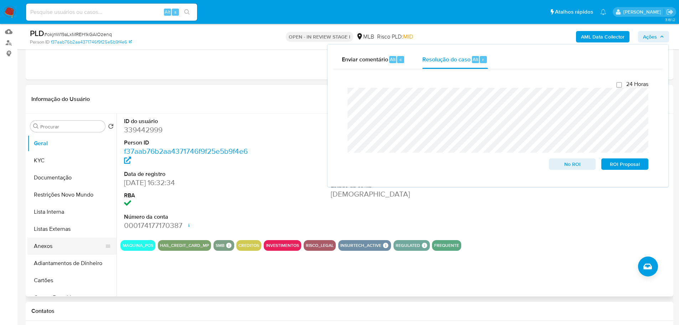
click at [47, 246] on button "Anexos" at bounding box center [68, 245] width 83 height 17
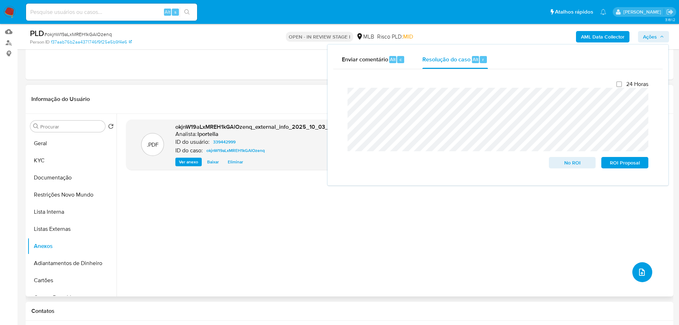
click at [639, 270] on icon "upload-file" at bounding box center [642, 272] width 9 height 9
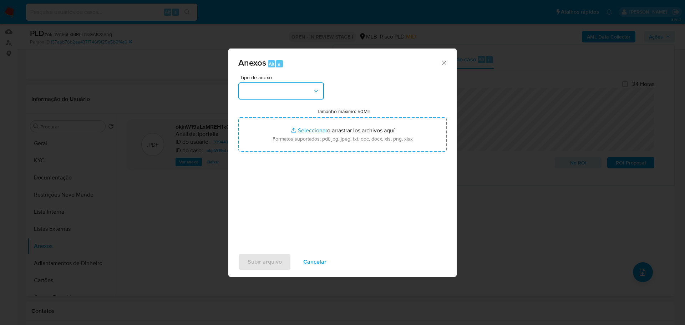
click at [277, 89] on button "button" at bounding box center [281, 90] width 86 height 17
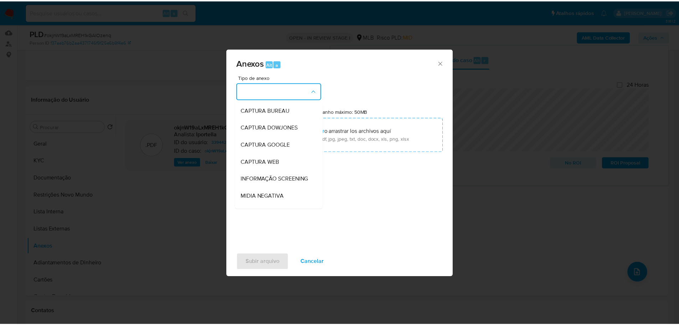
scroll to position [110, 0]
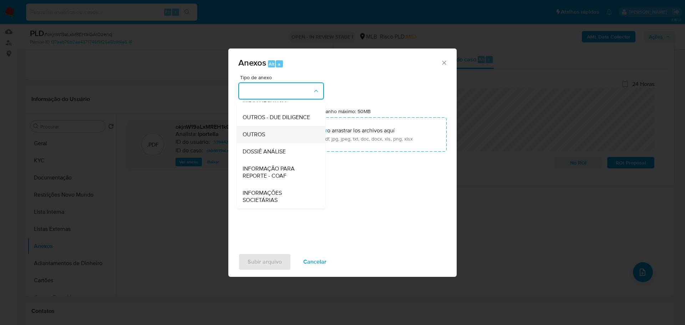
click at [270, 133] on div "OUTROS" at bounding box center [278, 134] width 73 height 17
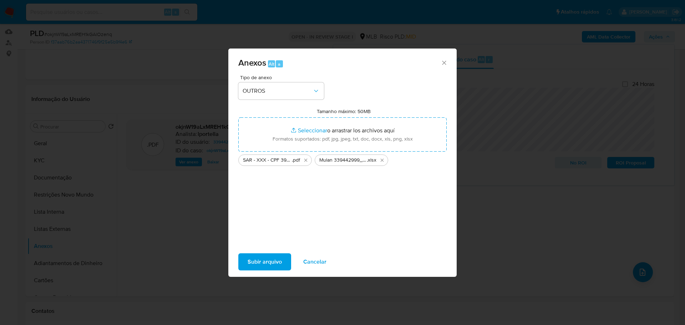
click at [275, 266] on span "Subir arquivo" at bounding box center [264, 262] width 34 height 16
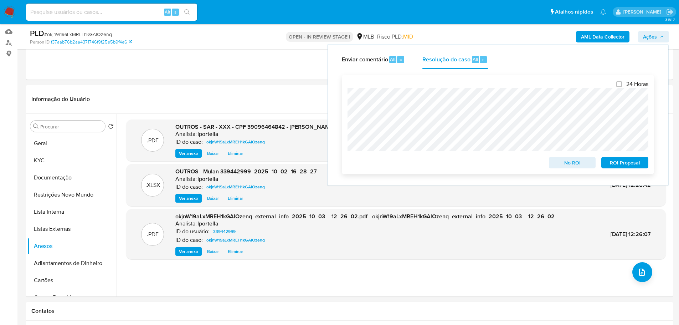
click at [631, 164] on span "ROI Proposal" at bounding box center [625, 163] width 37 height 10
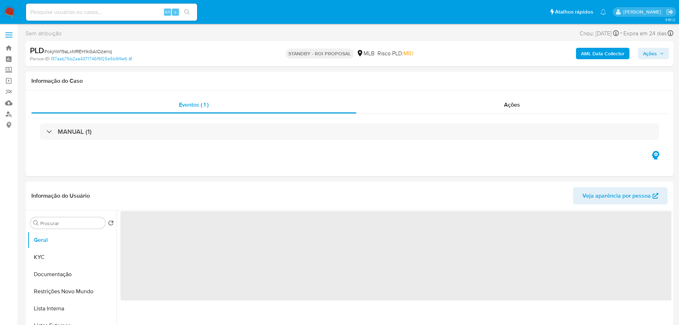
select select "10"
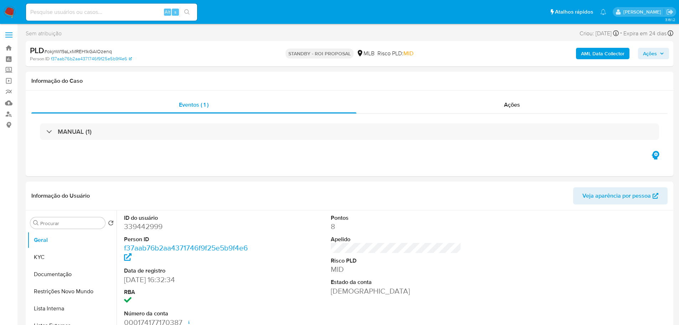
click at [105, 50] on span "# okjnW19aLxMREH1kGAlOzenq" at bounding box center [78, 51] width 68 height 7
copy span "okjnW19aLxMREH1kGAlOzenq"
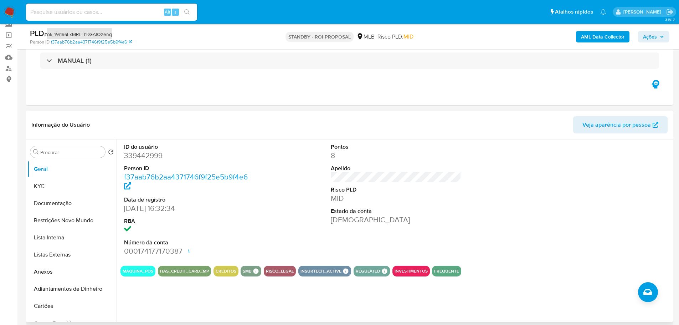
scroll to position [107, 0]
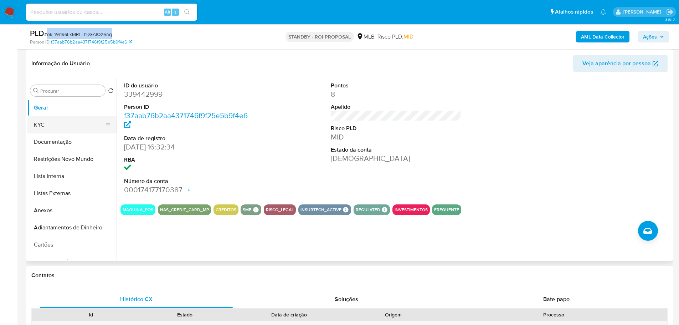
click at [66, 129] on button "KYC" at bounding box center [68, 124] width 83 height 17
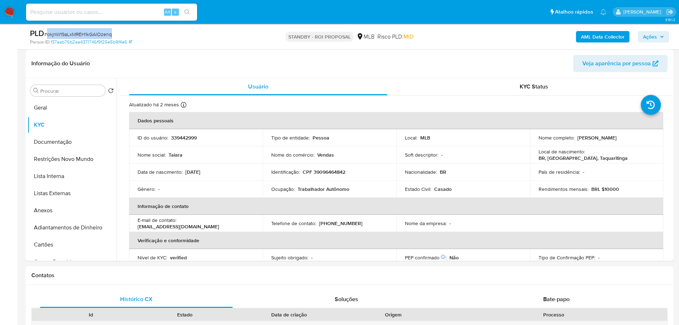
click at [7, 13] on img at bounding box center [10, 12] width 12 height 12
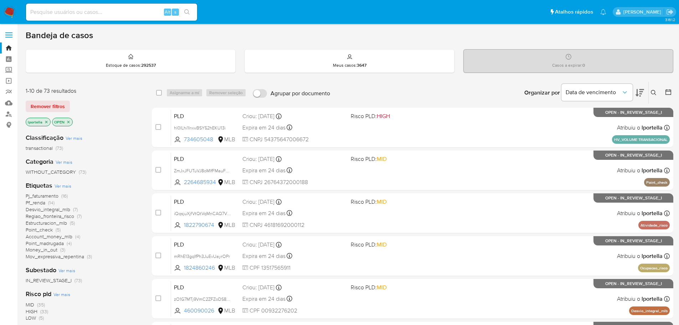
drag, startPoint x: 185, startPoint y: 0, endPoint x: 376, endPoint y: 97, distance: 214.2
click at [376, 97] on div "Organizar por Data de vencimento Os resultados não podem ser classificados enqu…" at bounding box center [504, 93] width 340 height 22
click at [57, 11] on input at bounding box center [111, 11] width 171 height 9
paste input "ZtuKhwJlmao58M4te2khfZ20"
type input "ZtuKhwJlmao58M4te2khfZ20"
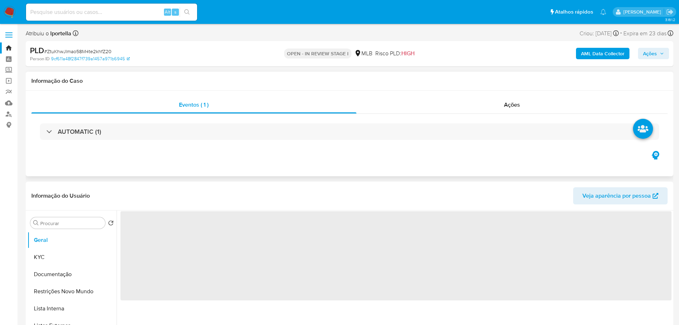
select select "10"
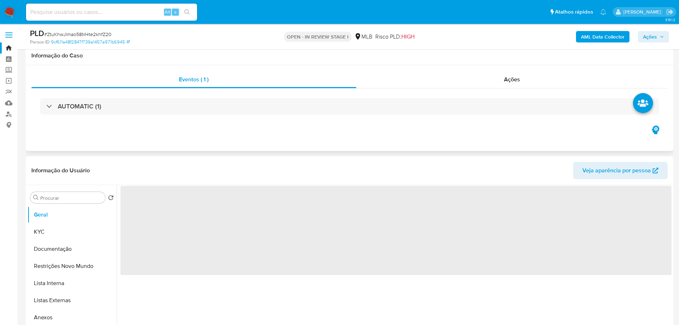
scroll to position [36, 0]
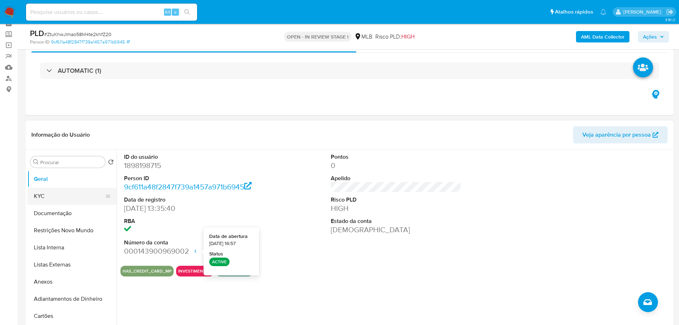
click at [47, 196] on button "KYC" at bounding box center [68, 196] width 83 height 17
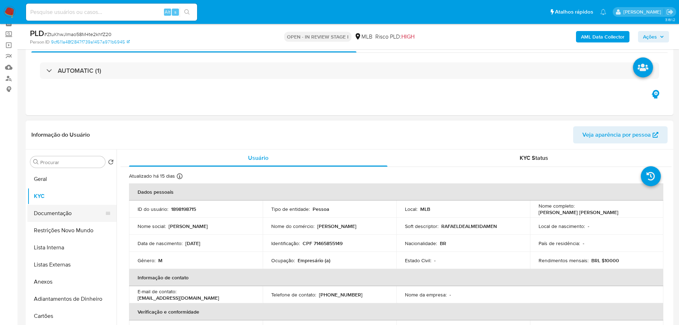
click at [77, 211] on button "Documentação" at bounding box center [68, 213] width 83 height 17
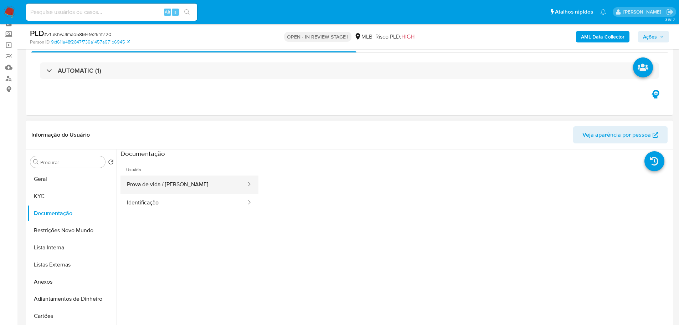
click at [215, 177] on button "Prova de vida / [PERSON_NAME]" at bounding box center [184, 184] width 127 height 18
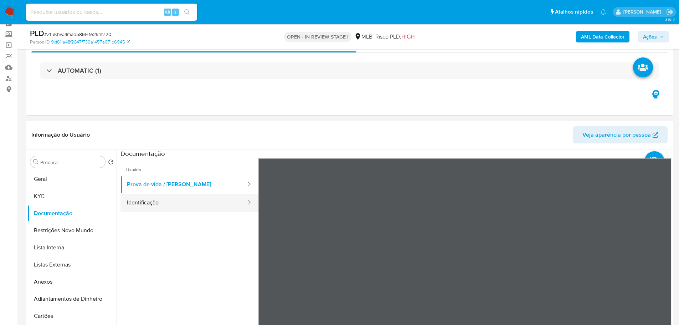
click at [246, 199] on icon at bounding box center [249, 202] width 7 height 7
click at [241, 196] on div at bounding box center [246, 203] width 11 height 18
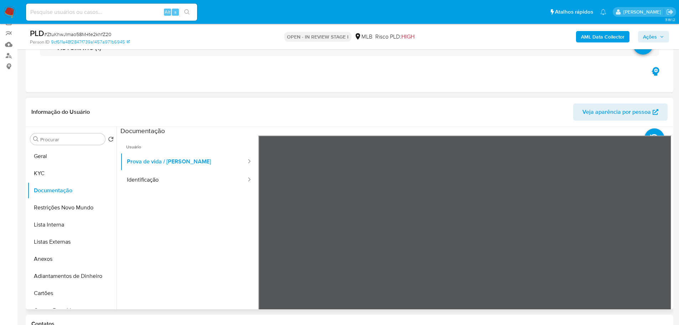
scroll to position [71, 0]
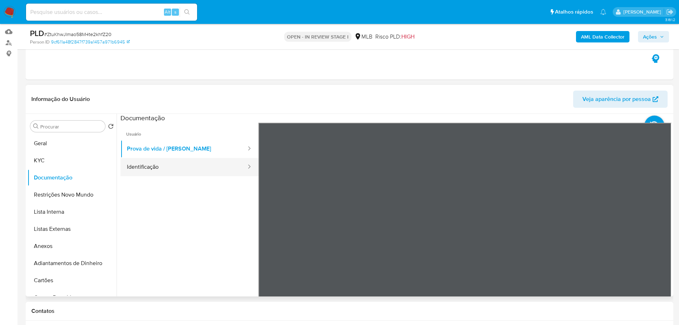
click at [158, 168] on button "Identificação" at bounding box center [184, 167] width 127 height 18
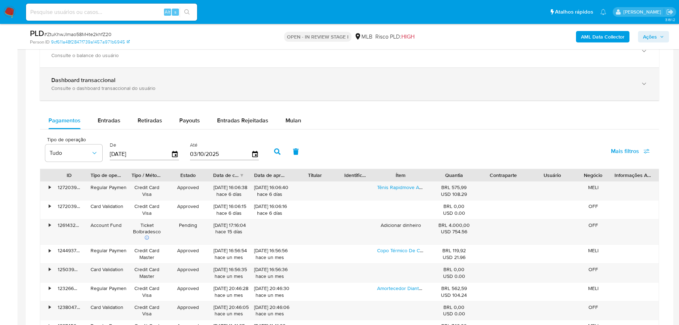
scroll to position [392, 0]
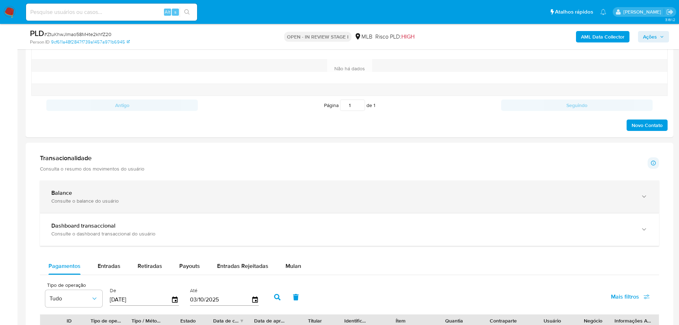
click at [173, 195] on div "Balance" at bounding box center [342, 192] width 582 height 7
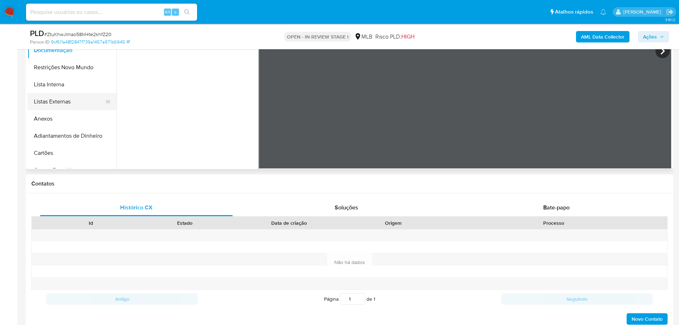
scroll to position [107, 0]
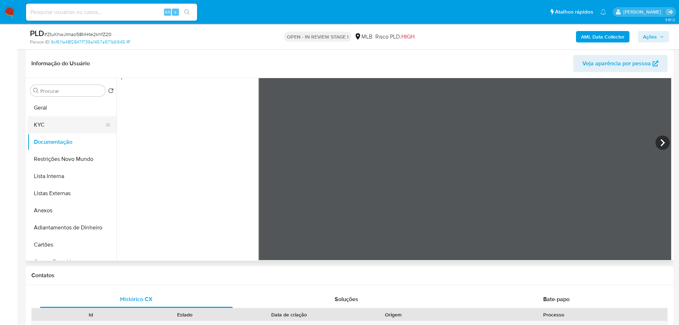
click at [36, 123] on button "KYC" at bounding box center [68, 124] width 83 height 17
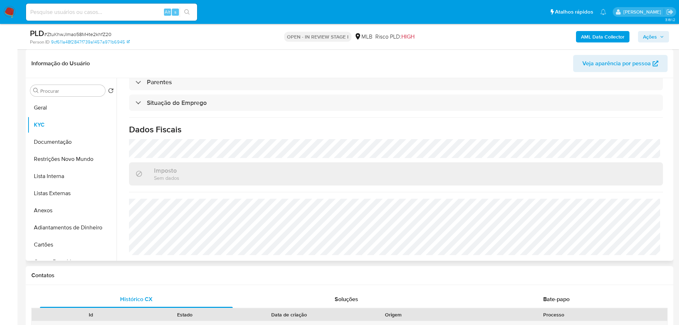
scroll to position [297, 0]
click at [39, 101] on button "Geral" at bounding box center [68, 107] width 83 height 17
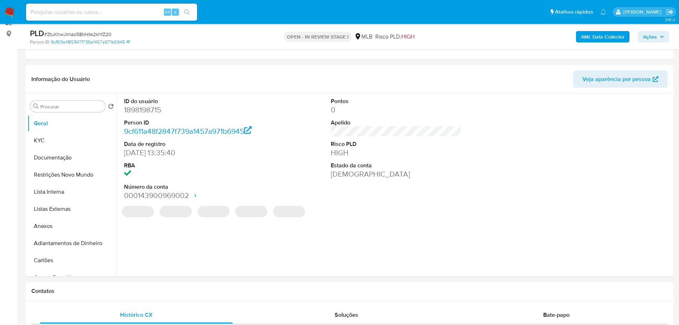
scroll to position [90, 0]
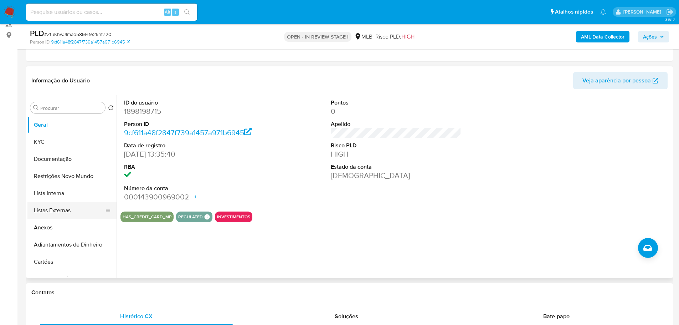
drag, startPoint x: 156, startPoint y: 298, endPoint x: 106, endPoint y: 215, distance: 96.7
click at [154, 295] on div "Contatos" at bounding box center [350, 292] width 648 height 19
click at [54, 140] on button "KYC" at bounding box center [68, 141] width 83 height 17
